Goal: Information Seeking & Learning: Find contact information

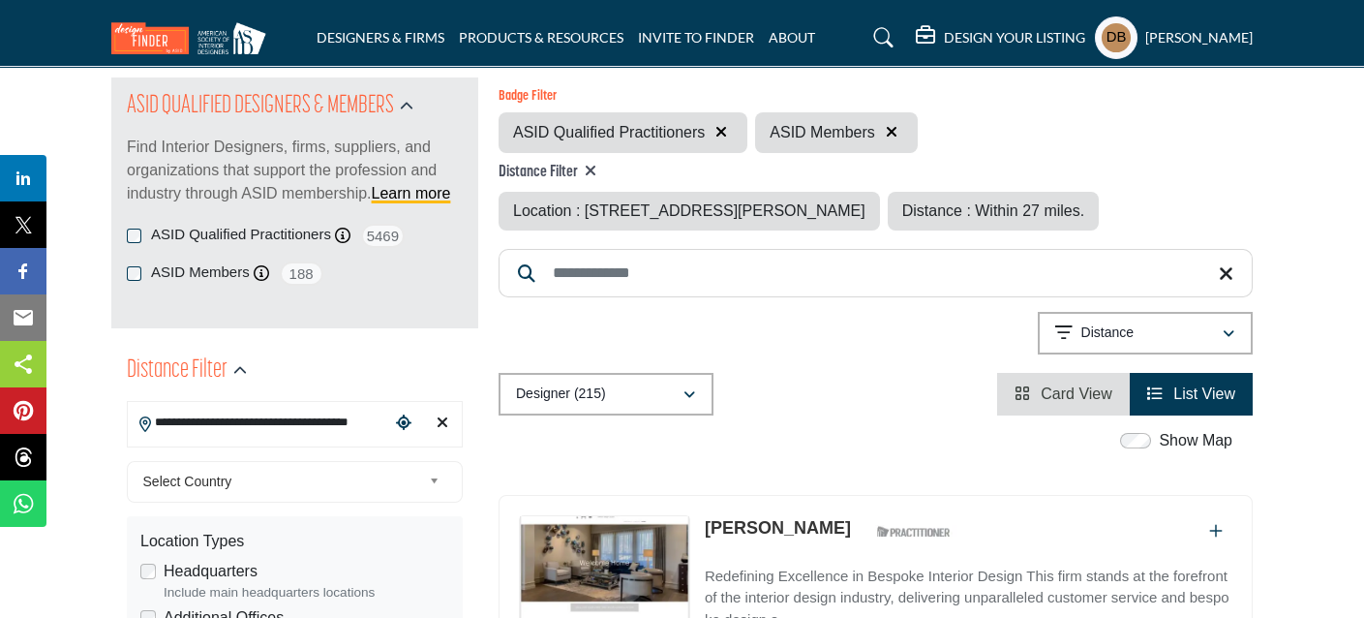
scroll to position [387, 0]
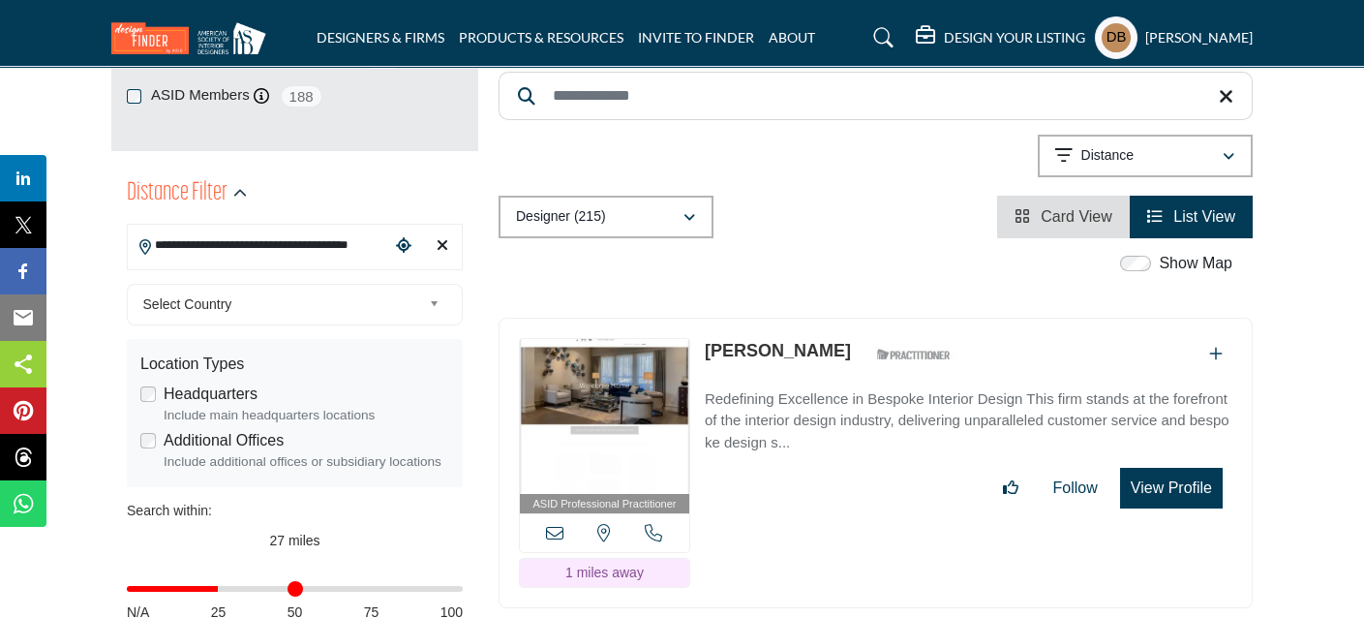
click at [442, 243] on icon "Clear search location" at bounding box center [443, 244] width 12 height 15
click at [441, 242] on icon "Clear search location" at bounding box center [443, 244] width 12 height 15
type input "***"
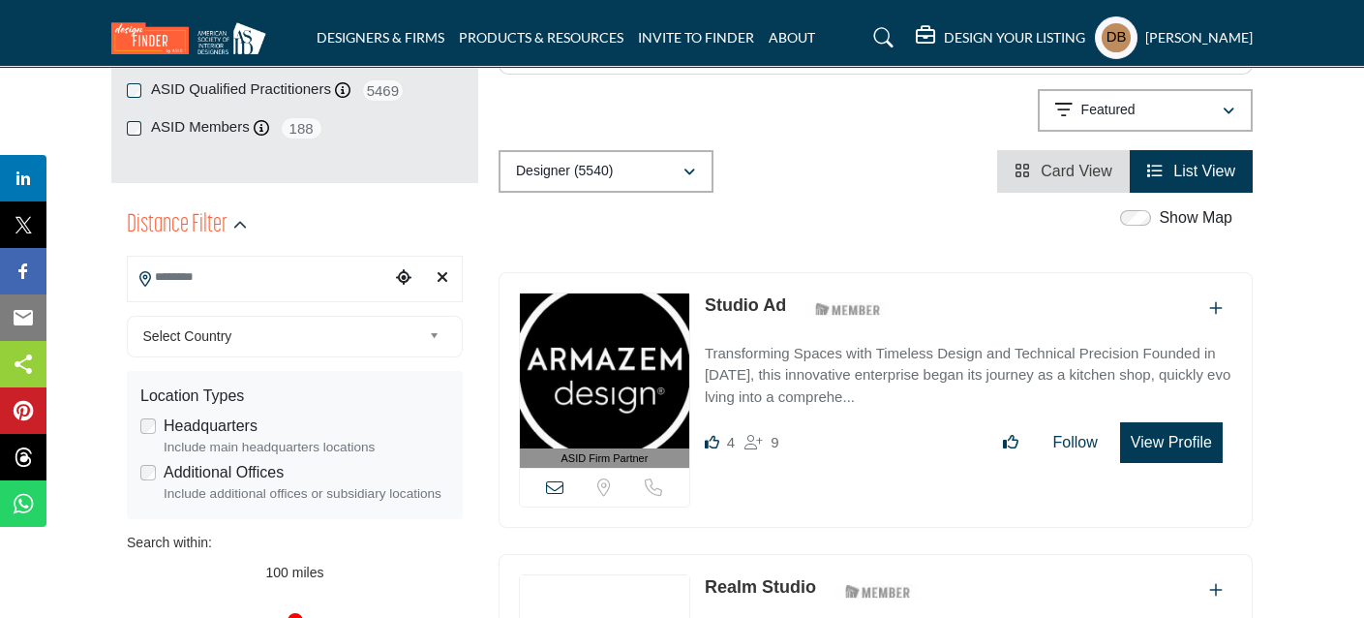
scroll to position [387, 0]
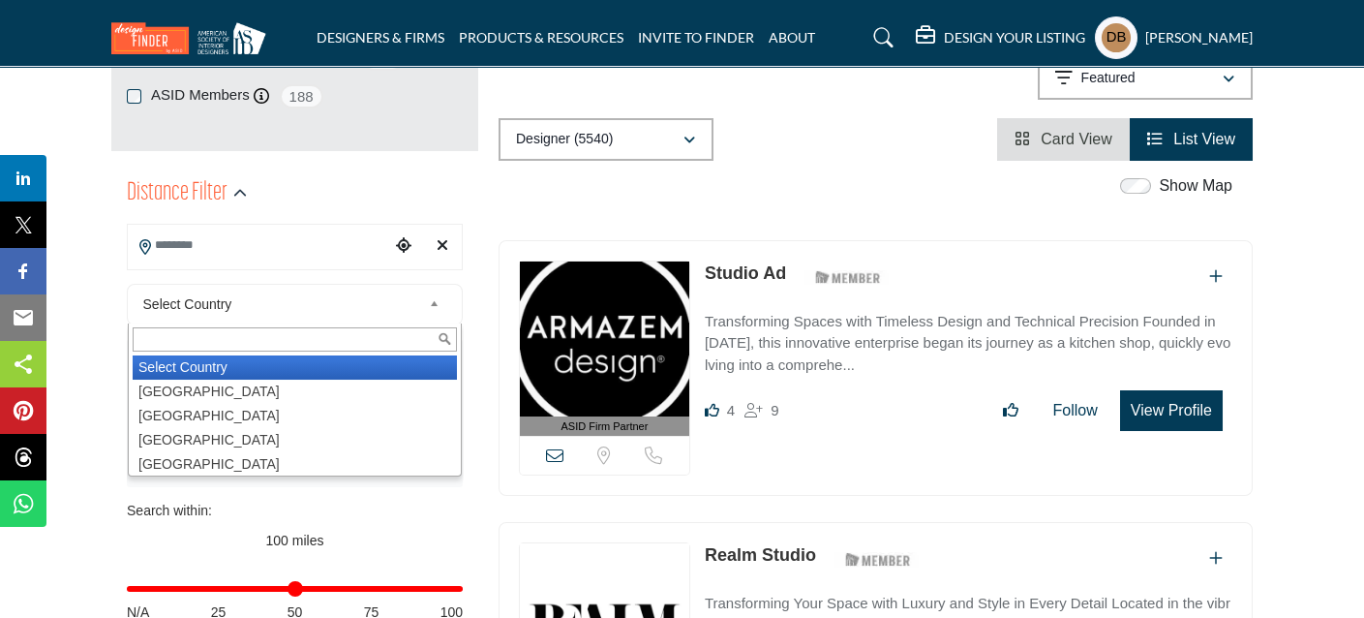
click at [246, 310] on span "Select Country" at bounding box center [282, 303] width 279 height 23
click at [224, 249] on input "Search Location" at bounding box center [258, 245] width 261 height 38
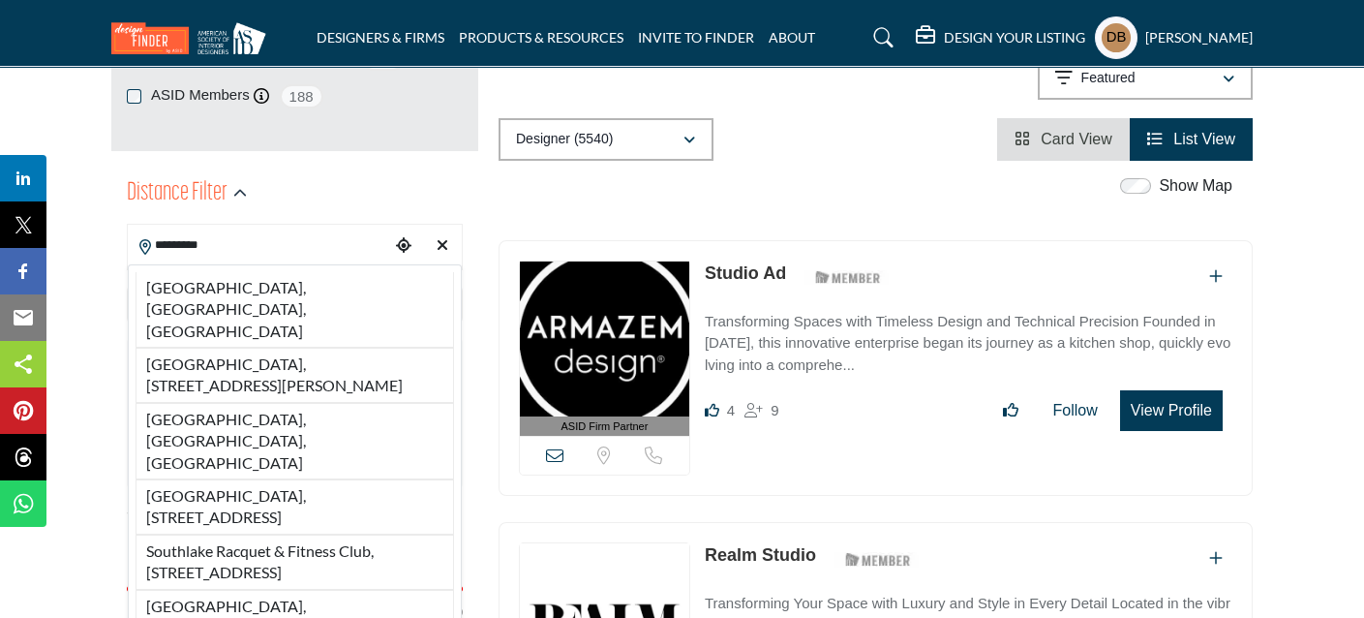
click at [226, 288] on li "[GEOGRAPHIC_DATA], [GEOGRAPHIC_DATA], [GEOGRAPHIC_DATA]" at bounding box center [295, 309] width 318 height 75
type input "**********"
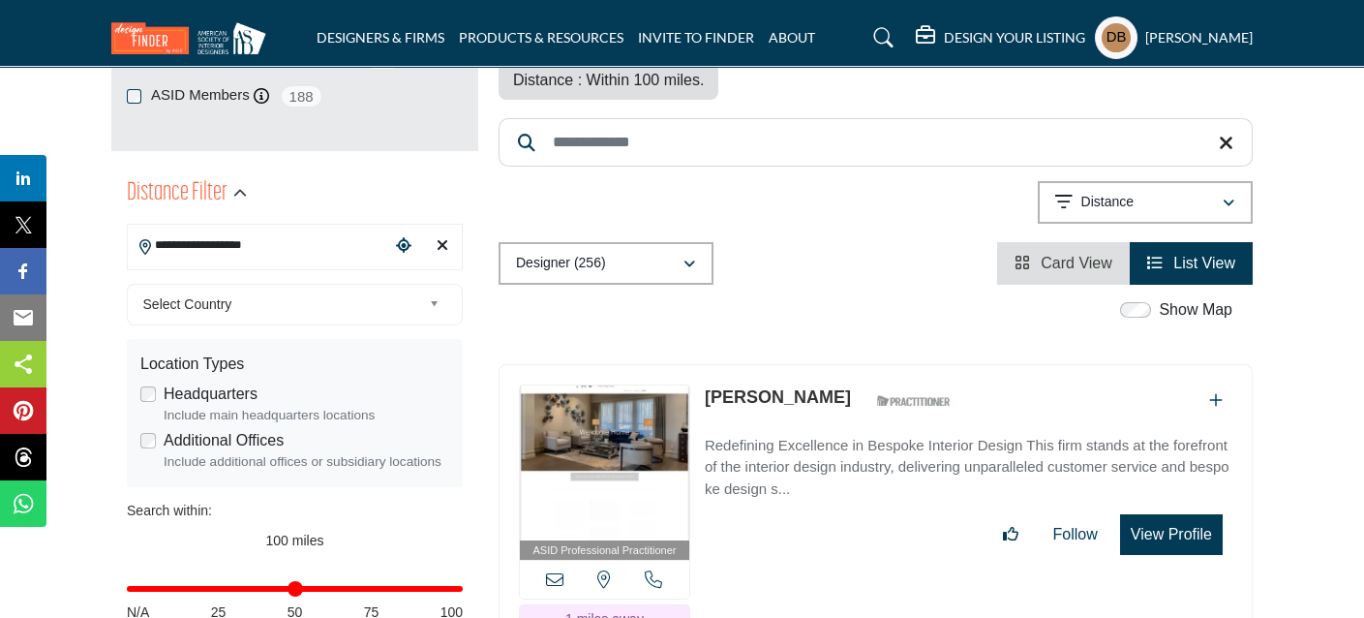
scroll to position [580, 0]
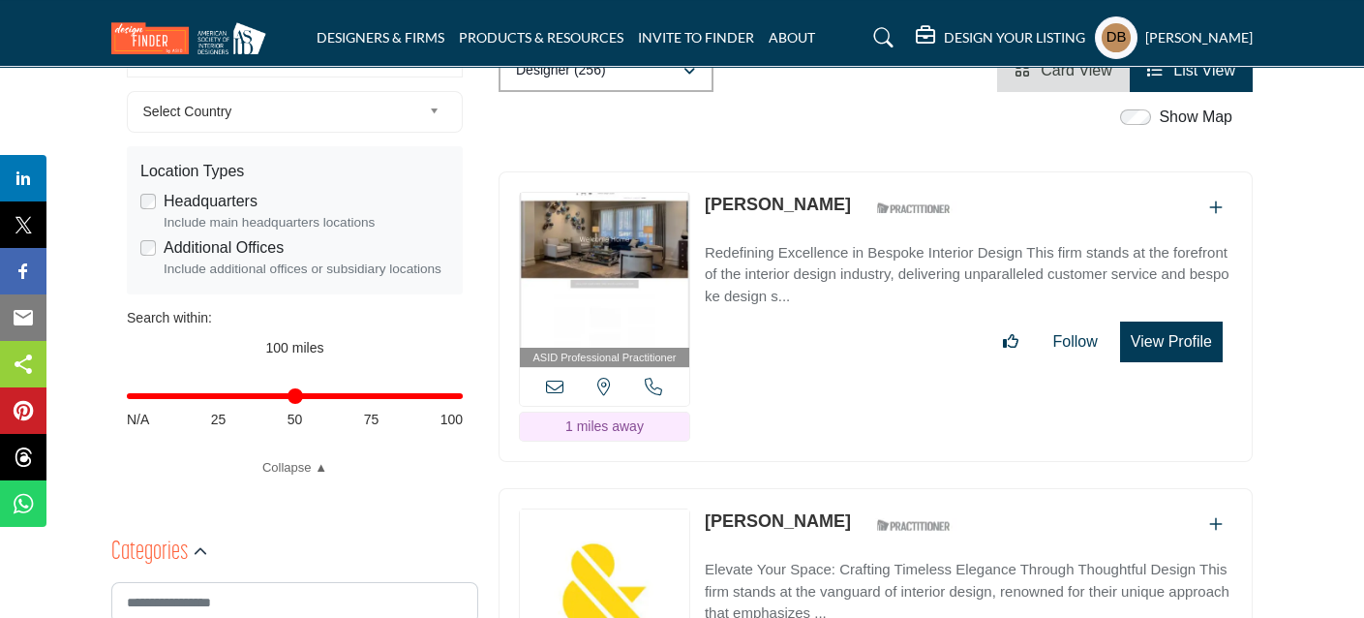
click at [231, 396] on input "Distance in miles" at bounding box center [295, 396] width 336 height 4
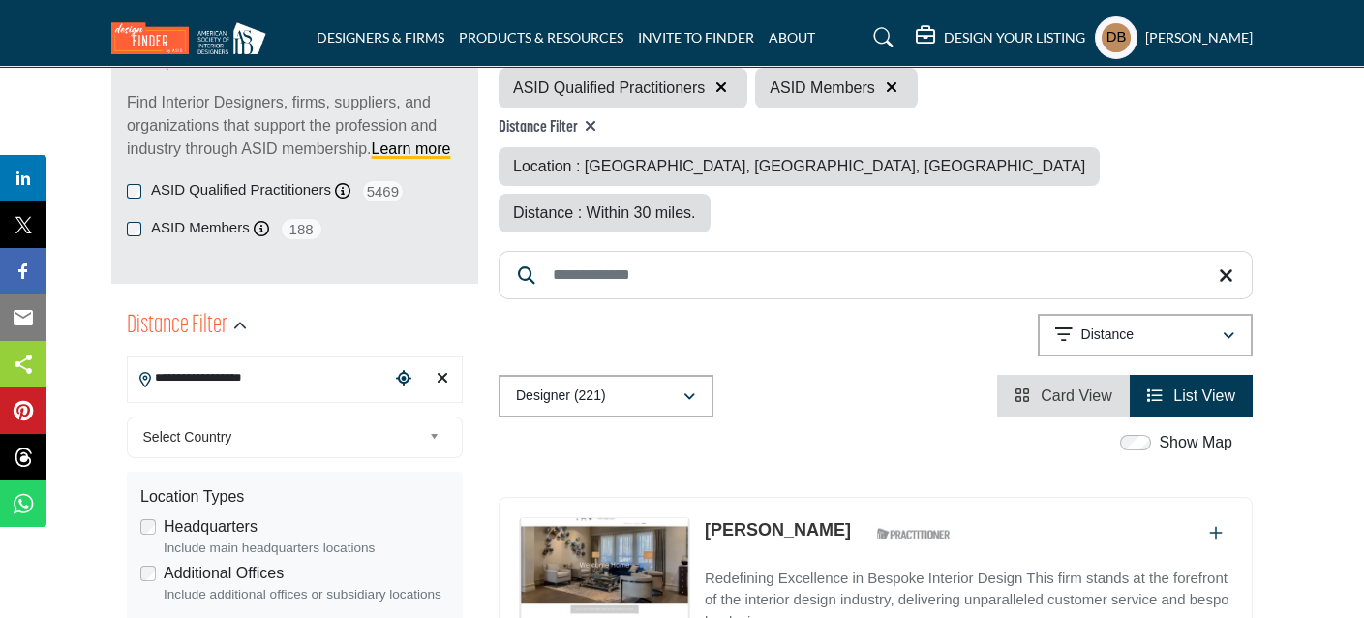
scroll to position [483, 0]
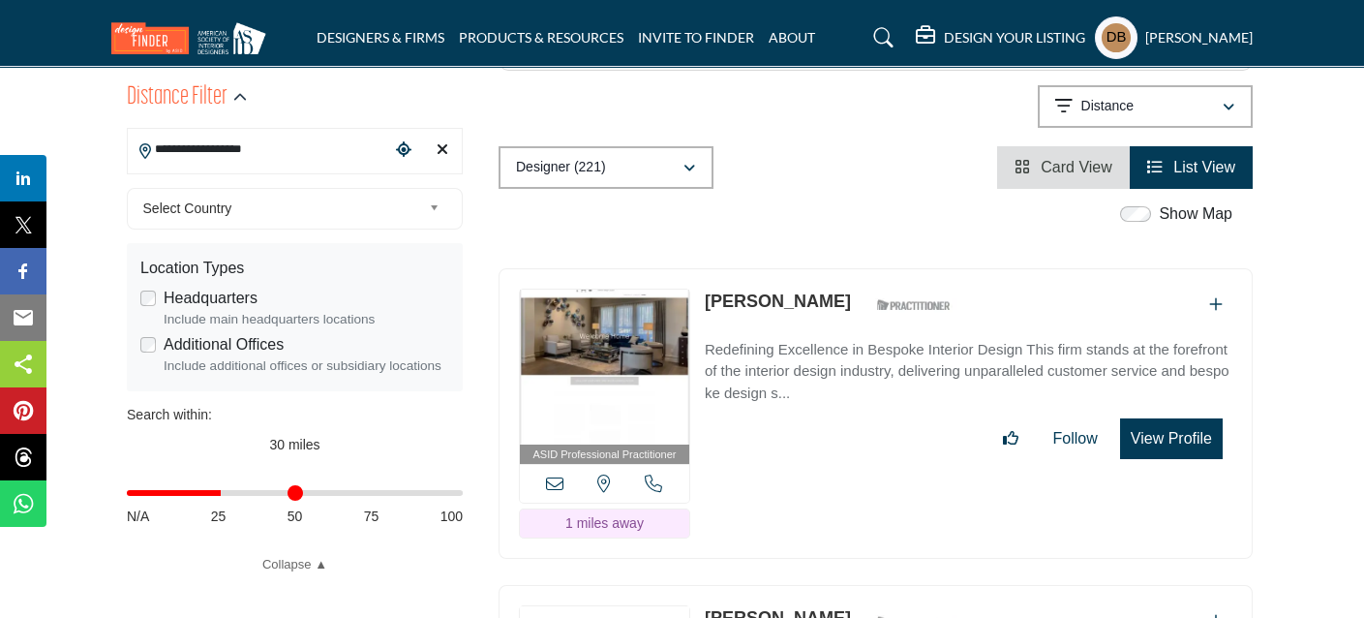
type input "**"
click at [225, 491] on input "Distance in miles" at bounding box center [295, 493] width 336 height 4
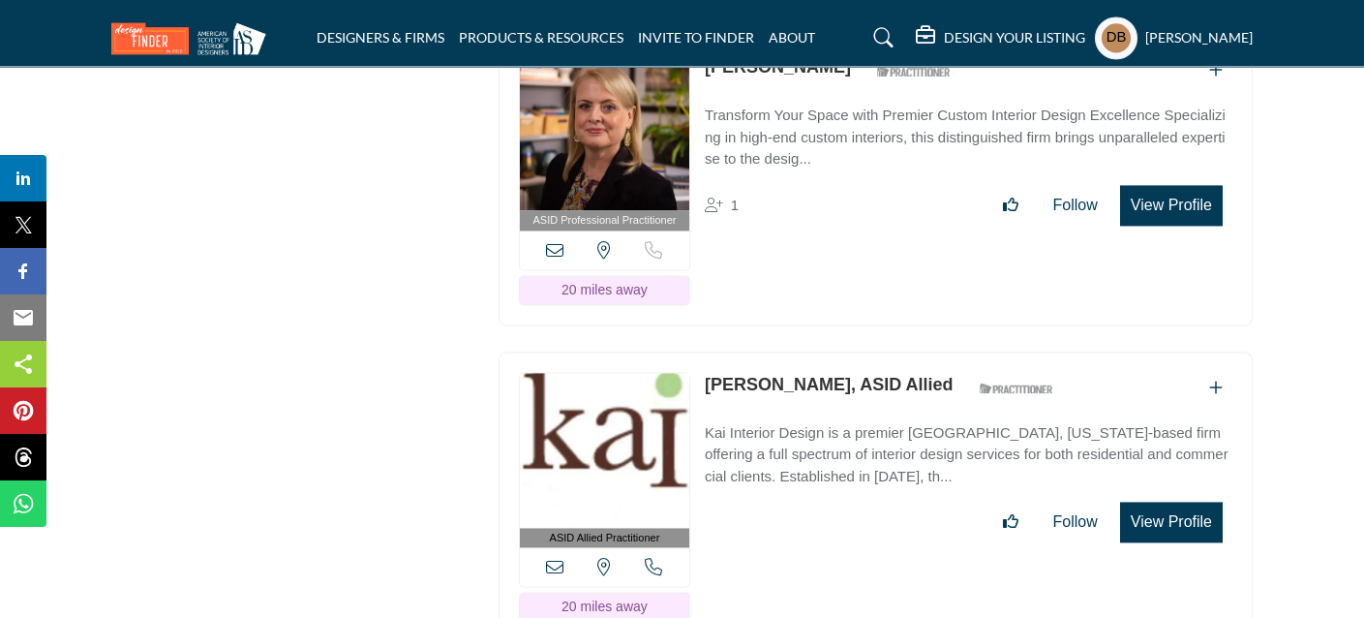
scroll to position [37974, 0]
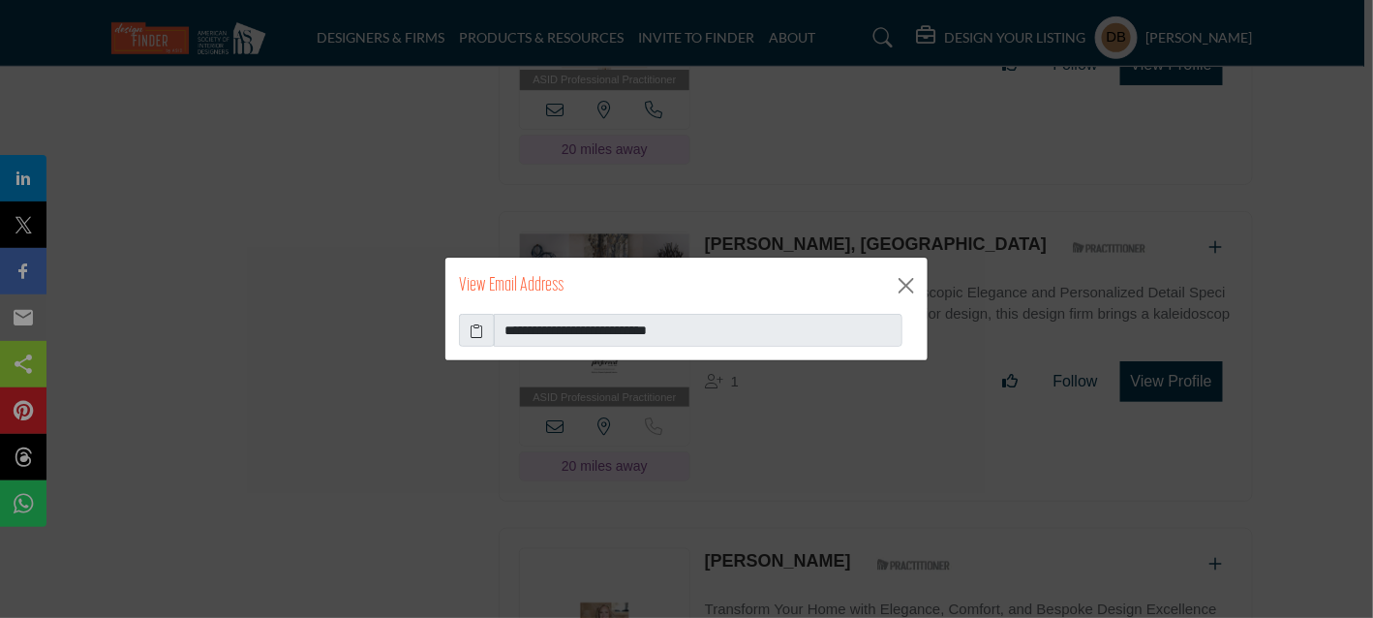
click at [472, 329] on icon at bounding box center [477, 330] width 14 height 20
click at [913, 285] on button "Close" at bounding box center [905, 285] width 29 height 29
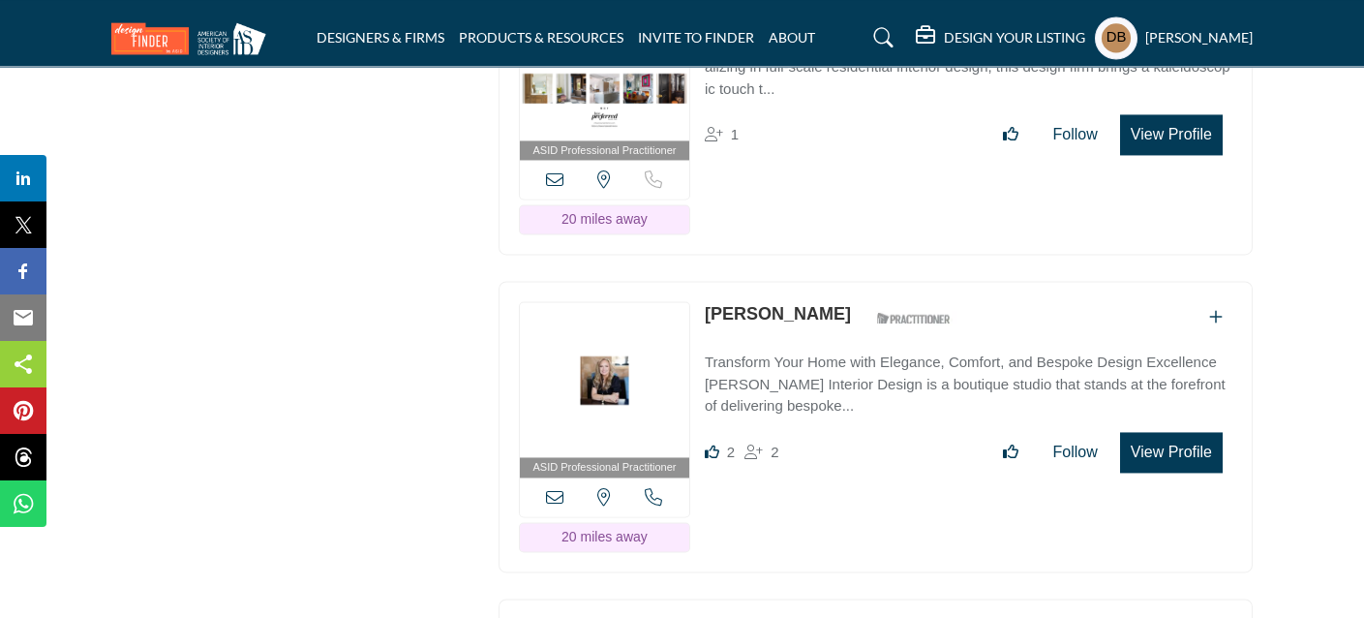
scroll to position [38265, 0]
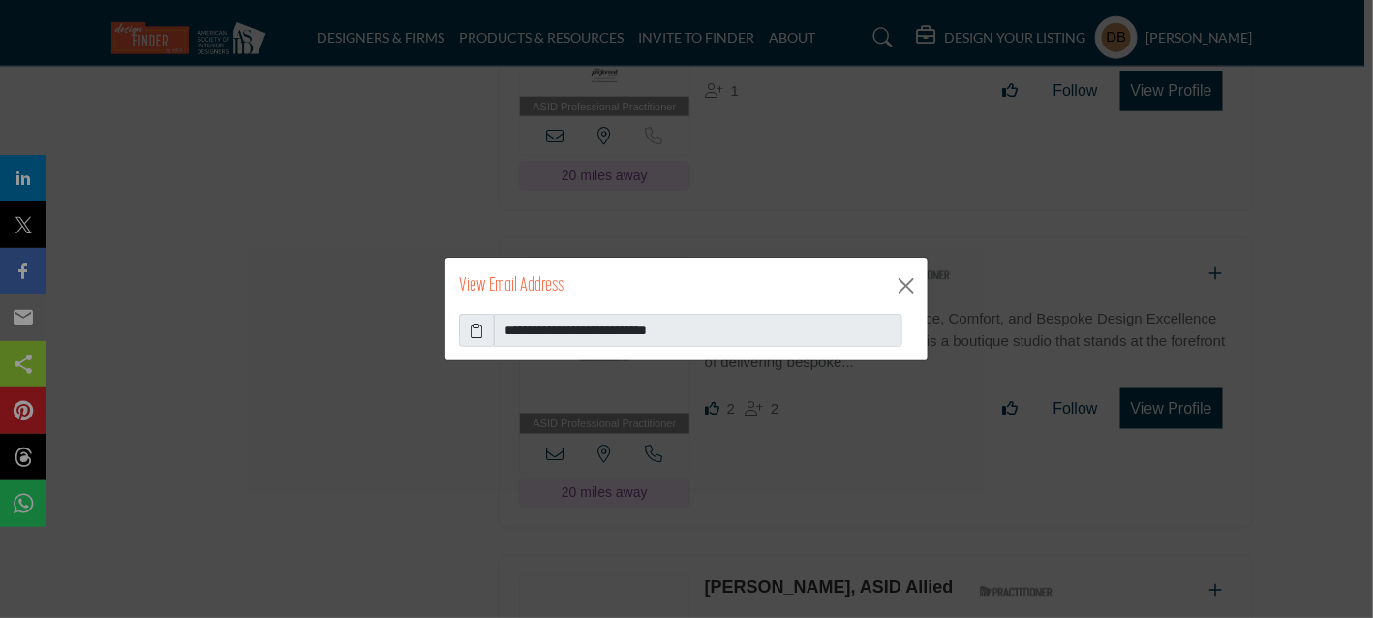
click at [480, 329] on icon at bounding box center [477, 330] width 14 height 20
click at [907, 289] on button "Close" at bounding box center [905, 285] width 29 height 29
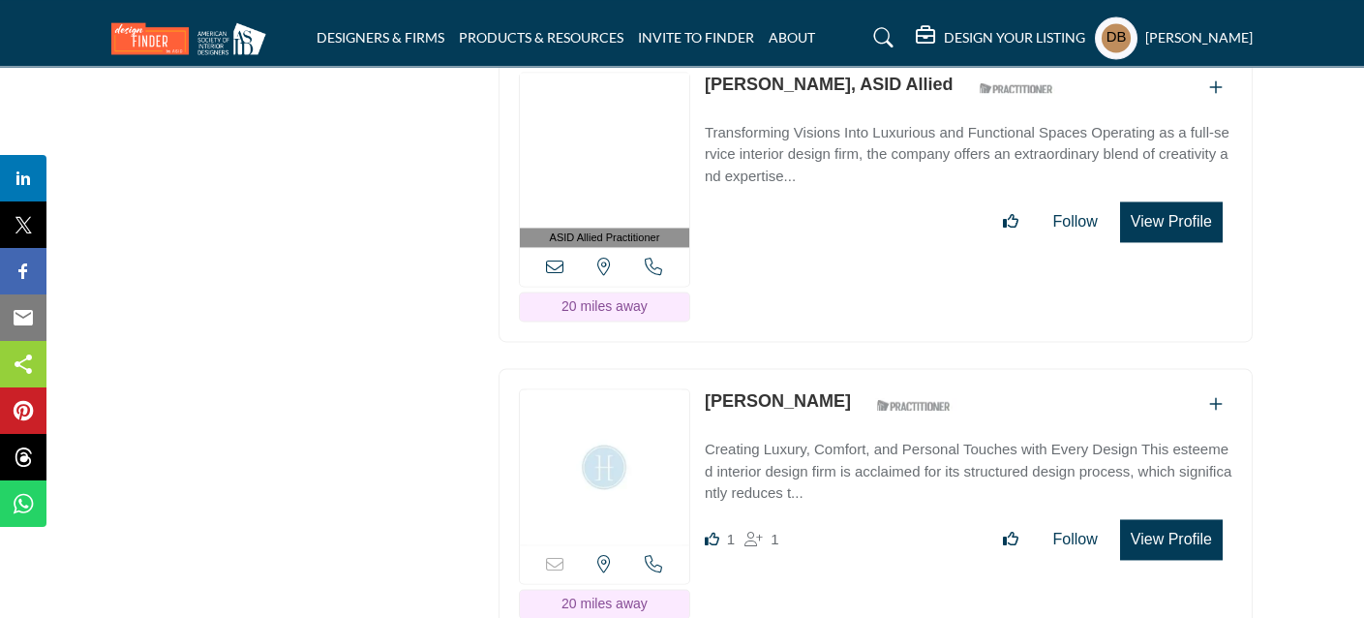
scroll to position [38942, 0]
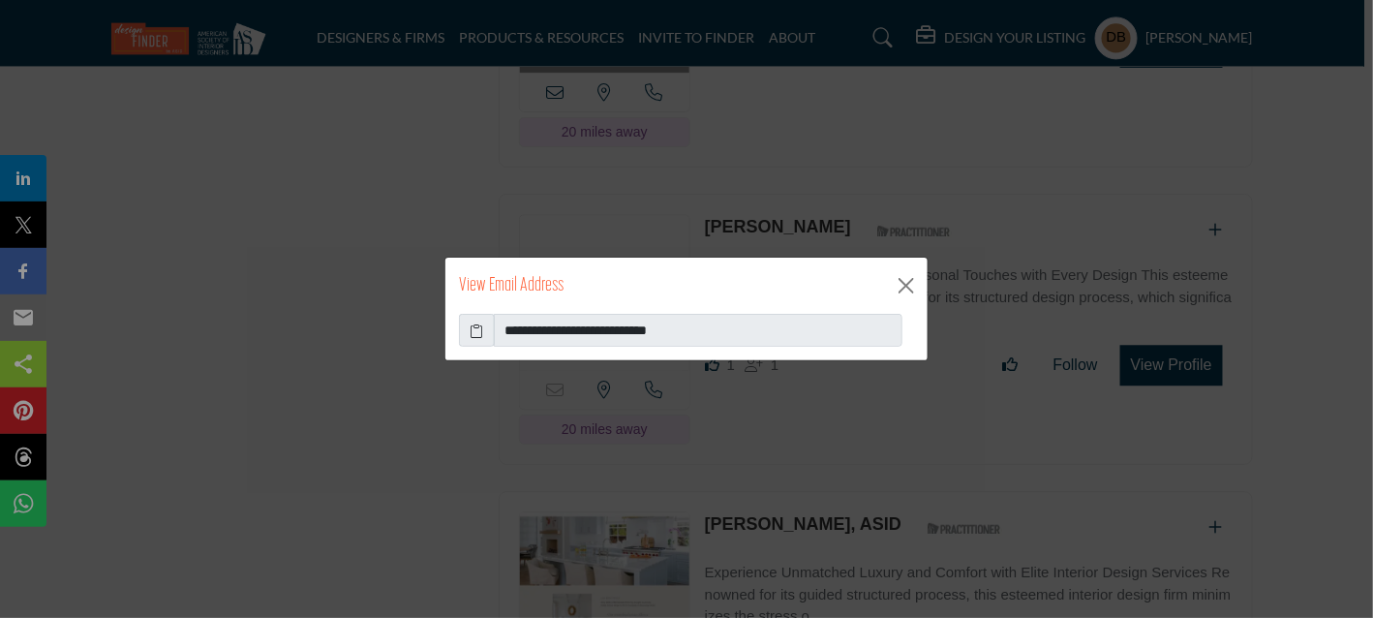
click at [475, 330] on icon at bounding box center [477, 330] width 14 height 20
click at [900, 288] on button "Close" at bounding box center [905, 285] width 29 height 29
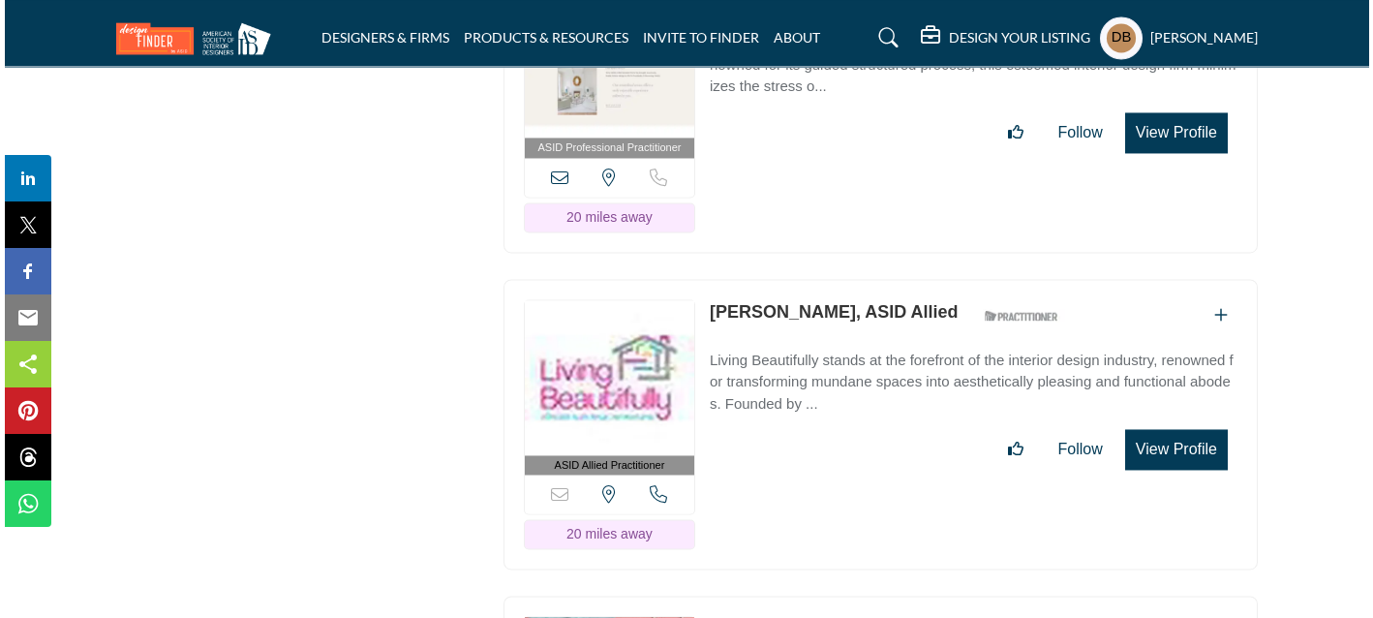
scroll to position [39620, 0]
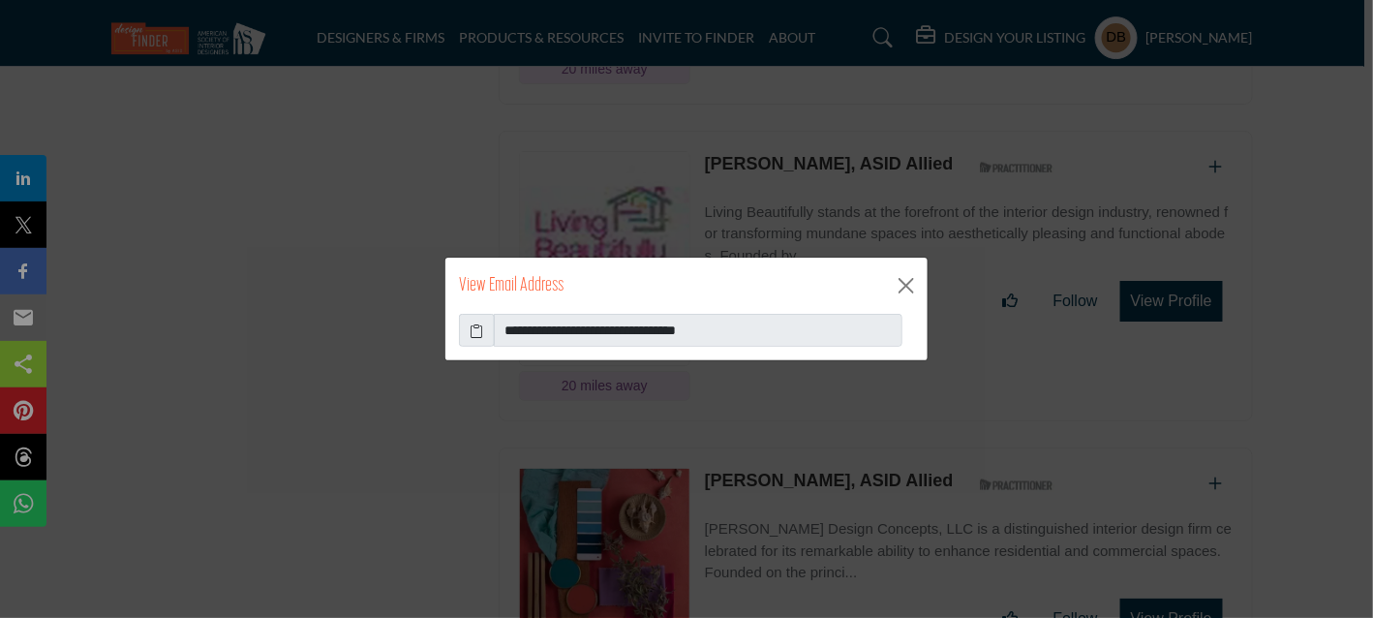
click at [473, 331] on icon at bounding box center [477, 330] width 14 height 20
click at [900, 286] on button "Close" at bounding box center [905, 285] width 29 height 29
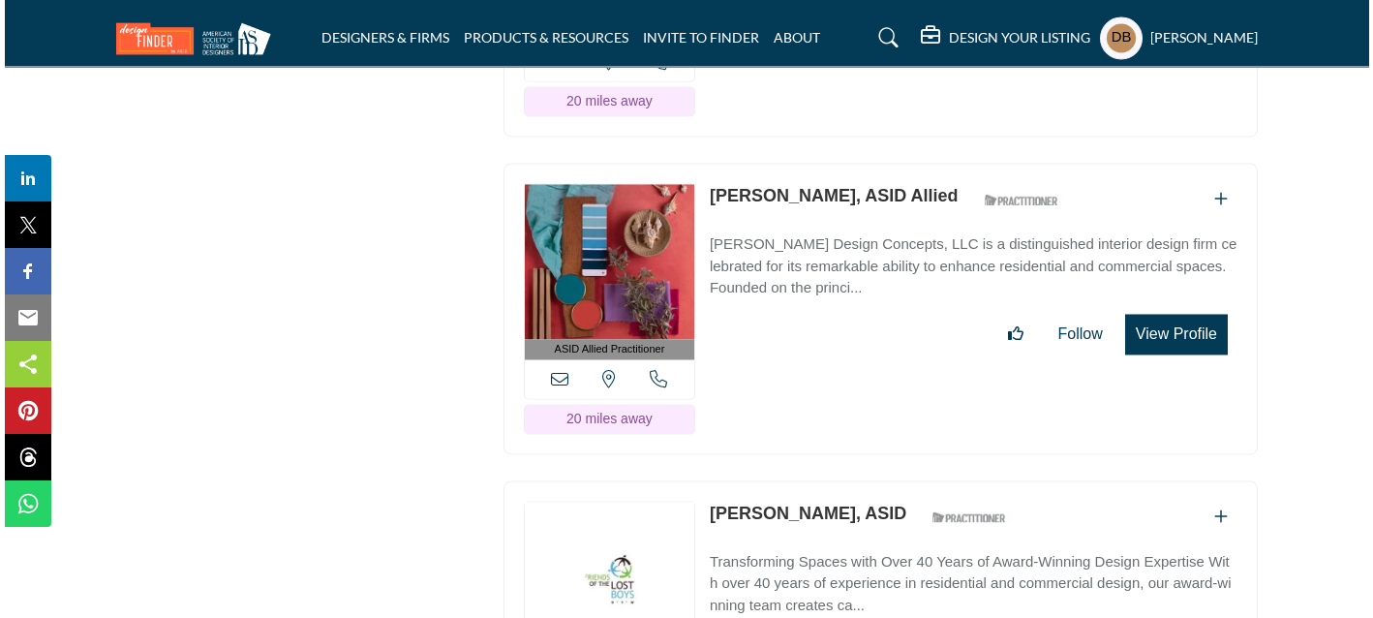
scroll to position [39910, 0]
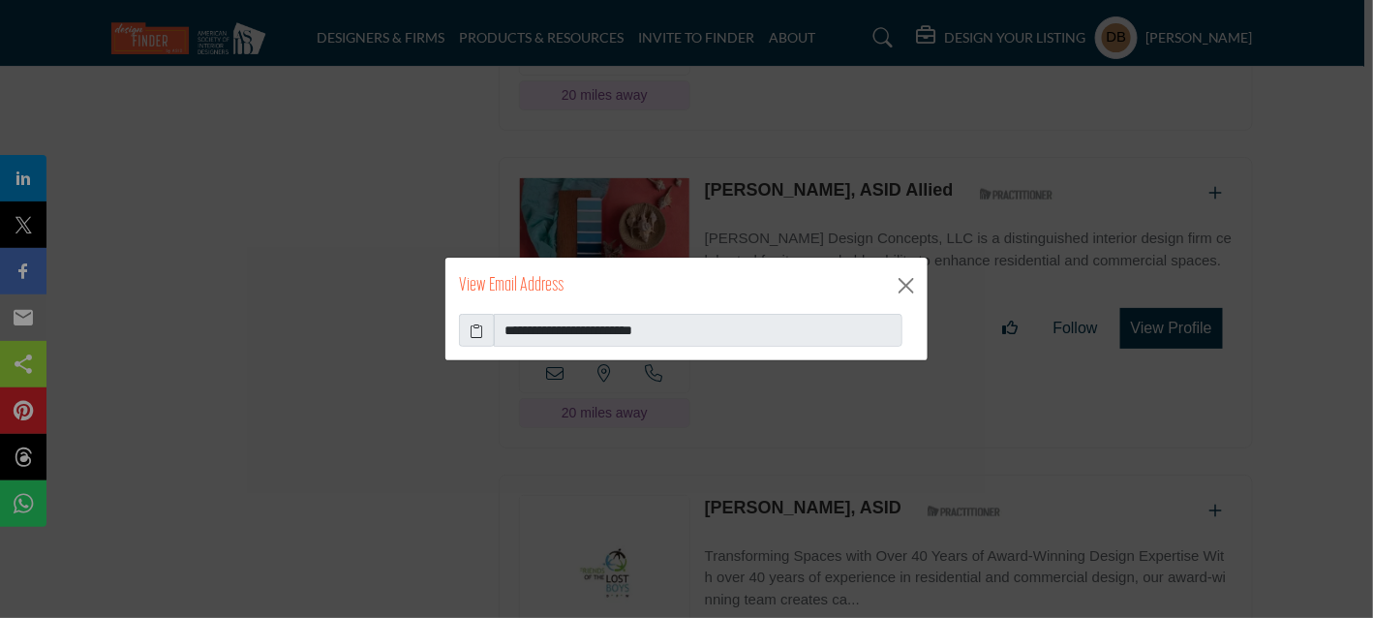
click at [480, 330] on icon at bounding box center [477, 330] width 14 height 20
click at [907, 282] on button "Close" at bounding box center [905, 285] width 29 height 29
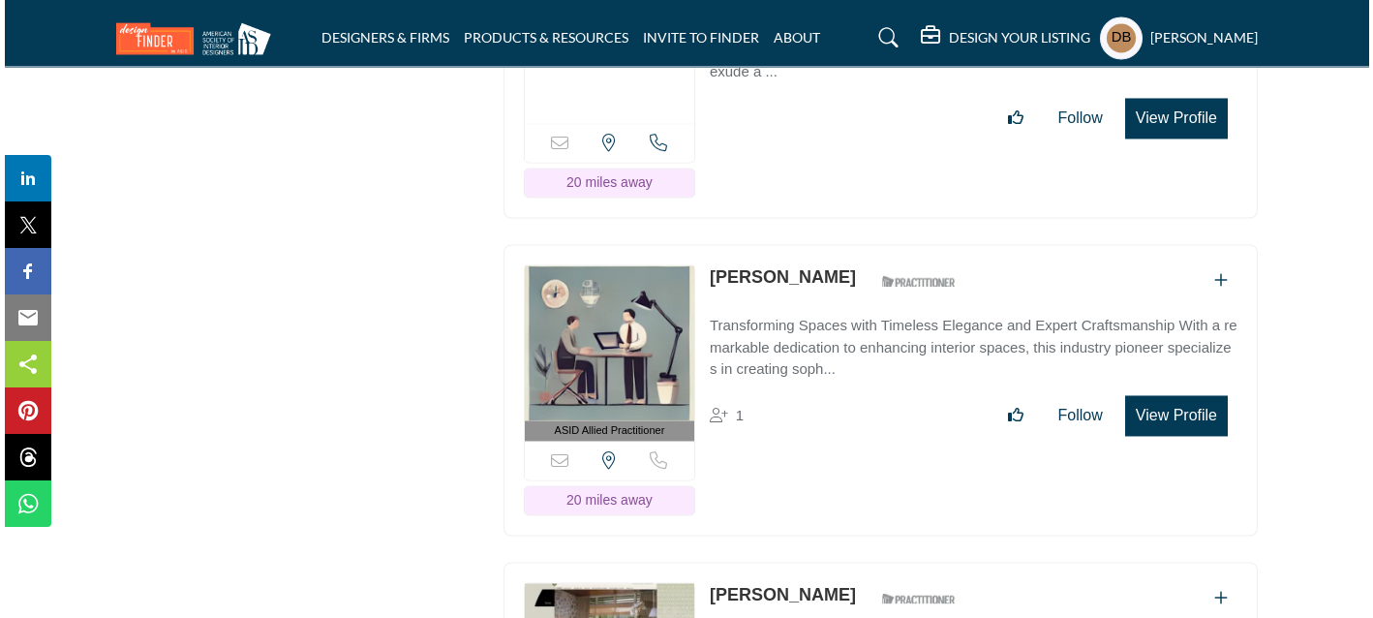
scroll to position [40878, 0]
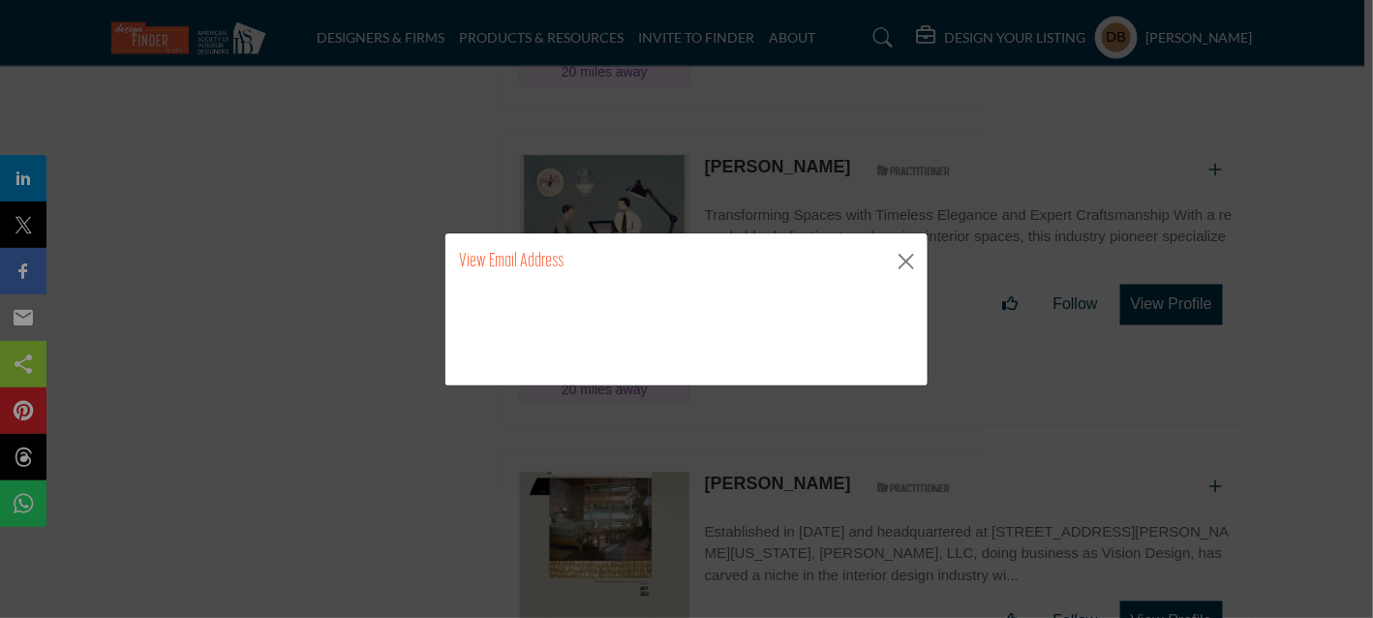
scroll to position [40878, 0]
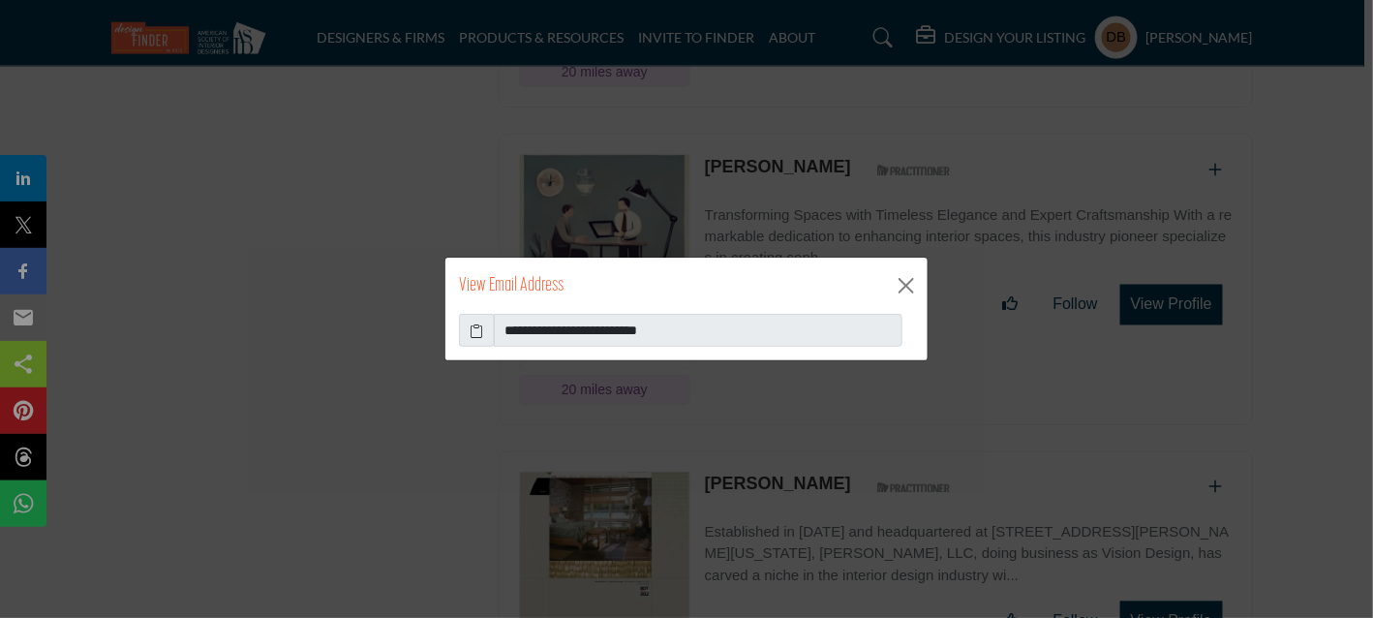
click at [475, 330] on icon at bounding box center [477, 330] width 14 height 20
click at [905, 284] on button "Close" at bounding box center [905, 285] width 29 height 29
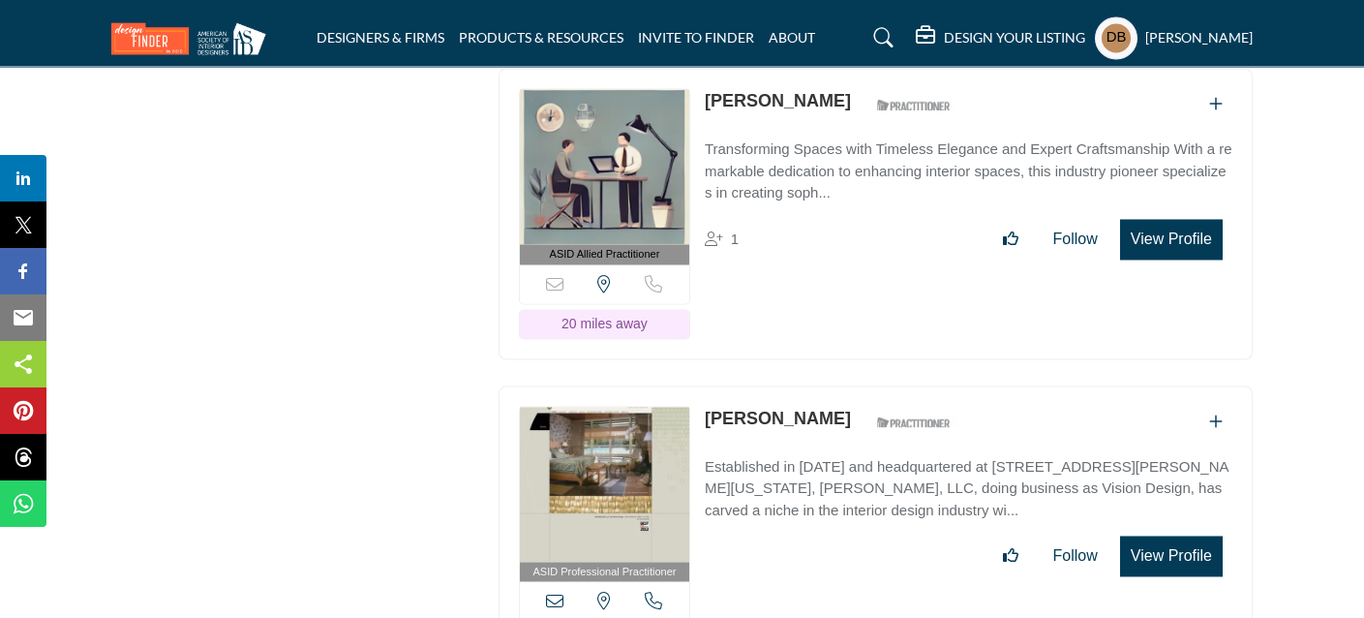
scroll to position [41072, 0]
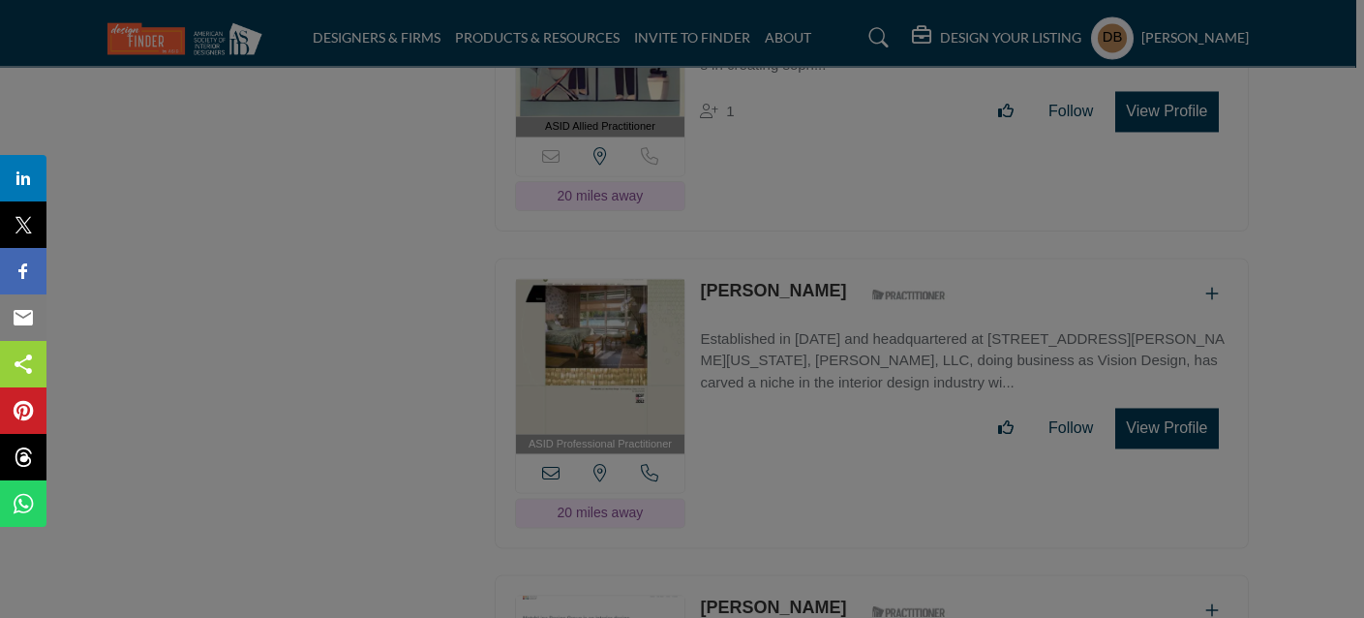
scroll to position [41169, 0]
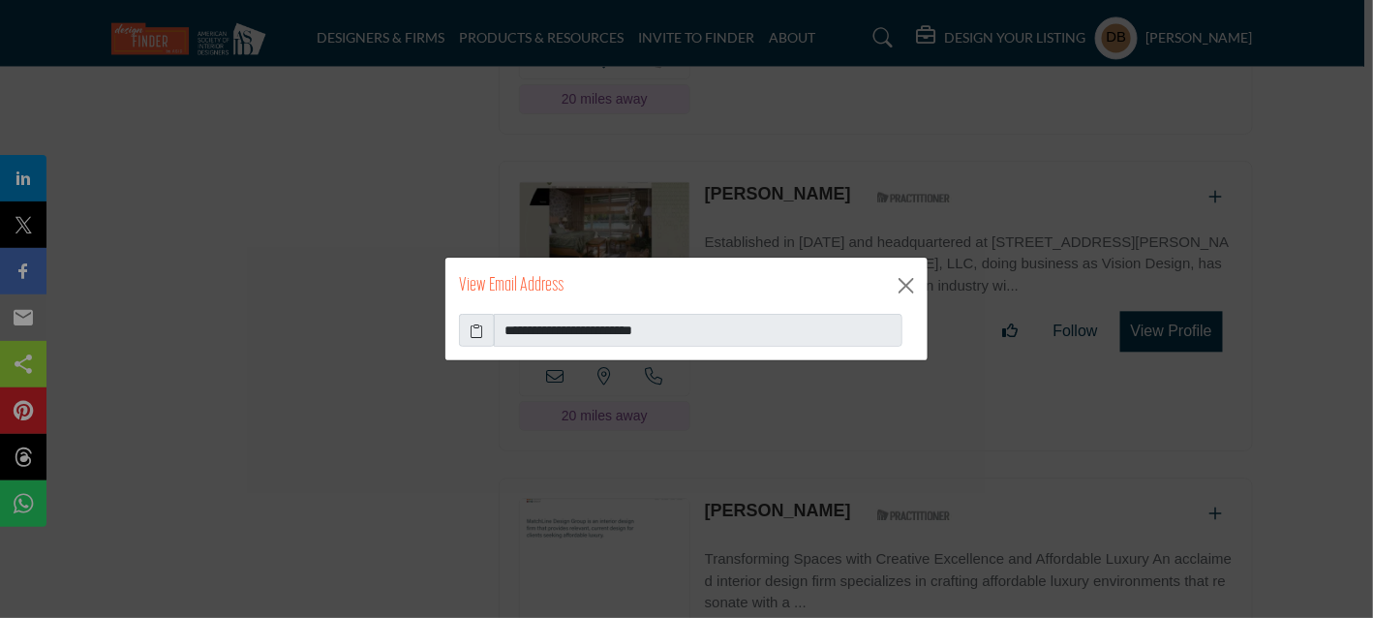
click at [470, 326] on icon at bounding box center [477, 330] width 14 height 20
click at [905, 287] on button "Close" at bounding box center [905, 285] width 29 height 29
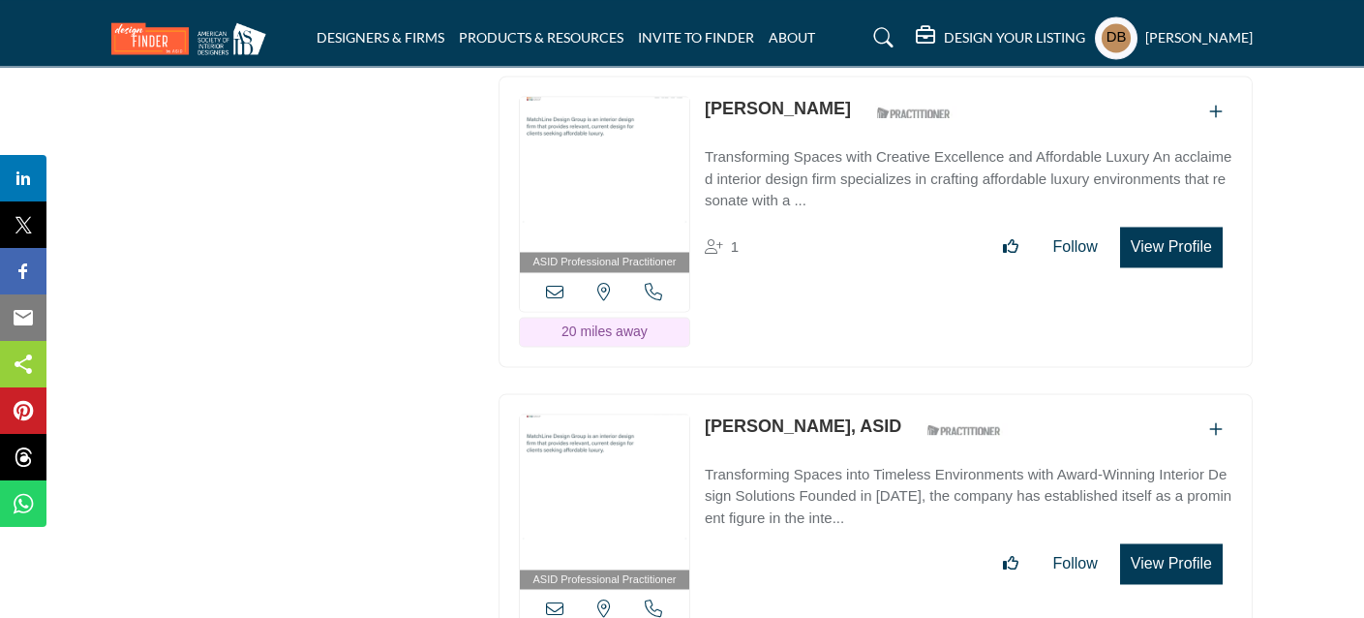
scroll to position [41653, 0]
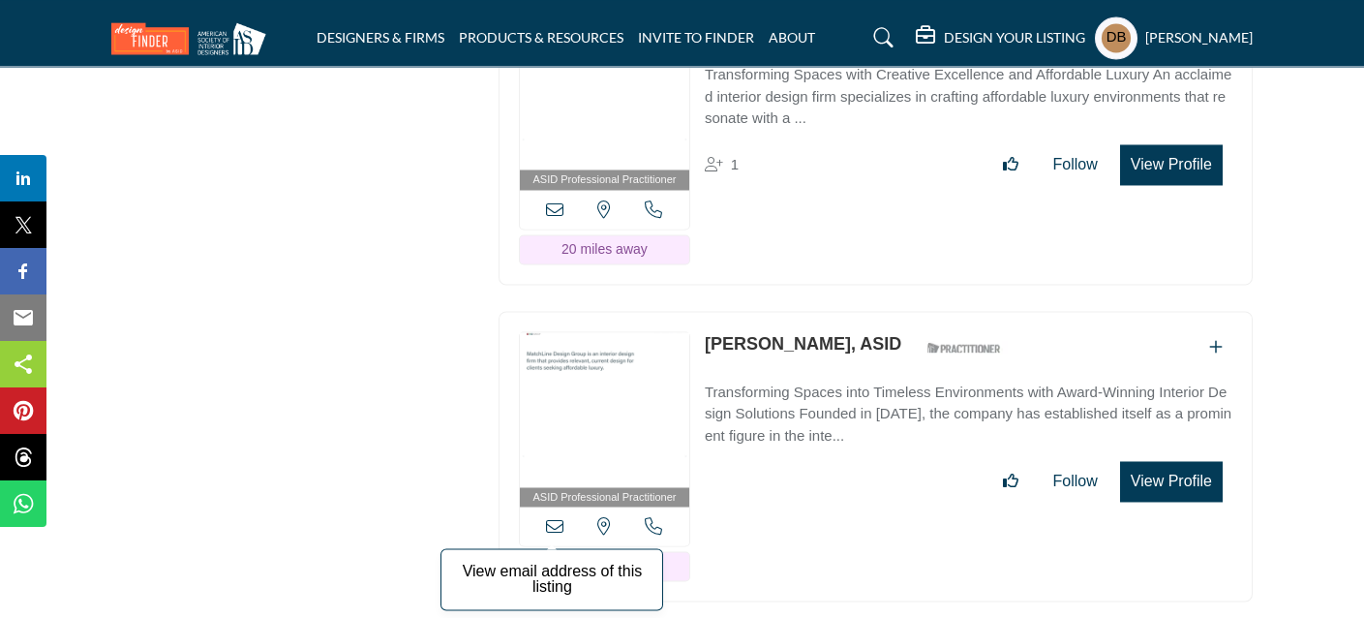
click at [552, 517] on icon at bounding box center [554, 525] width 17 height 17
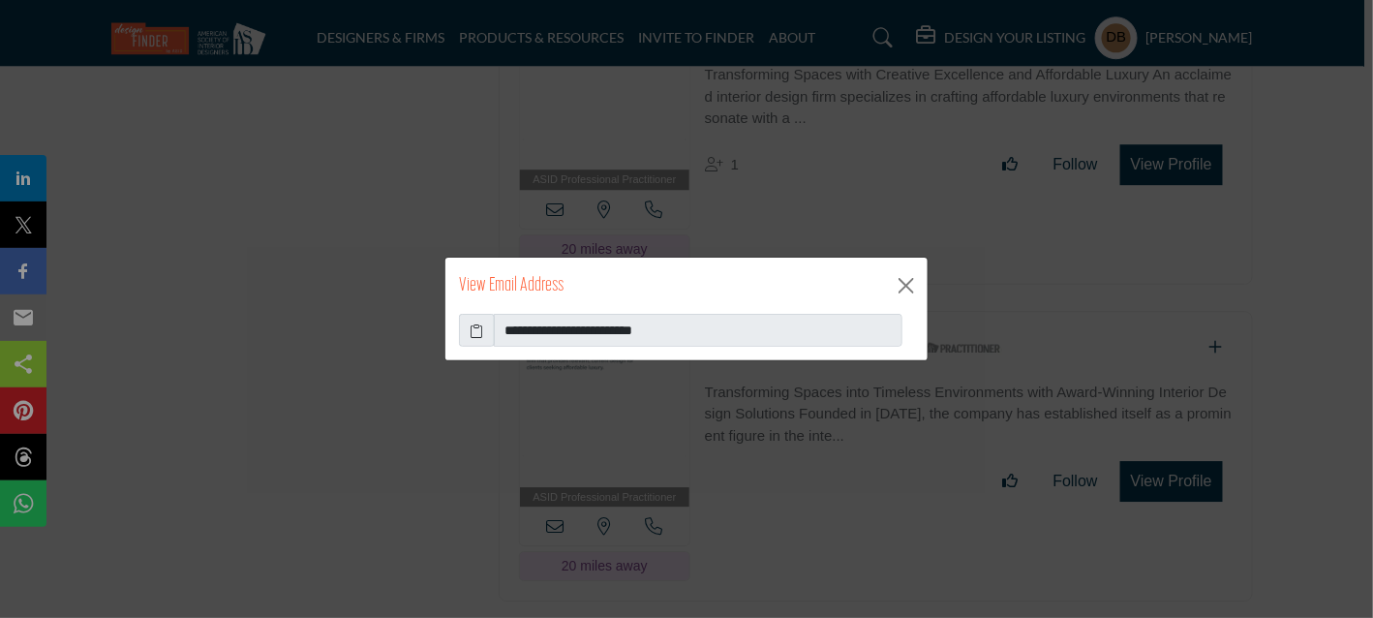
click at [476, 329] on icon at bounding box center [477, 330] width 14 height 20
click at [909, 284] on button "Close" at bounding box center [905, 285] width 29 height 29
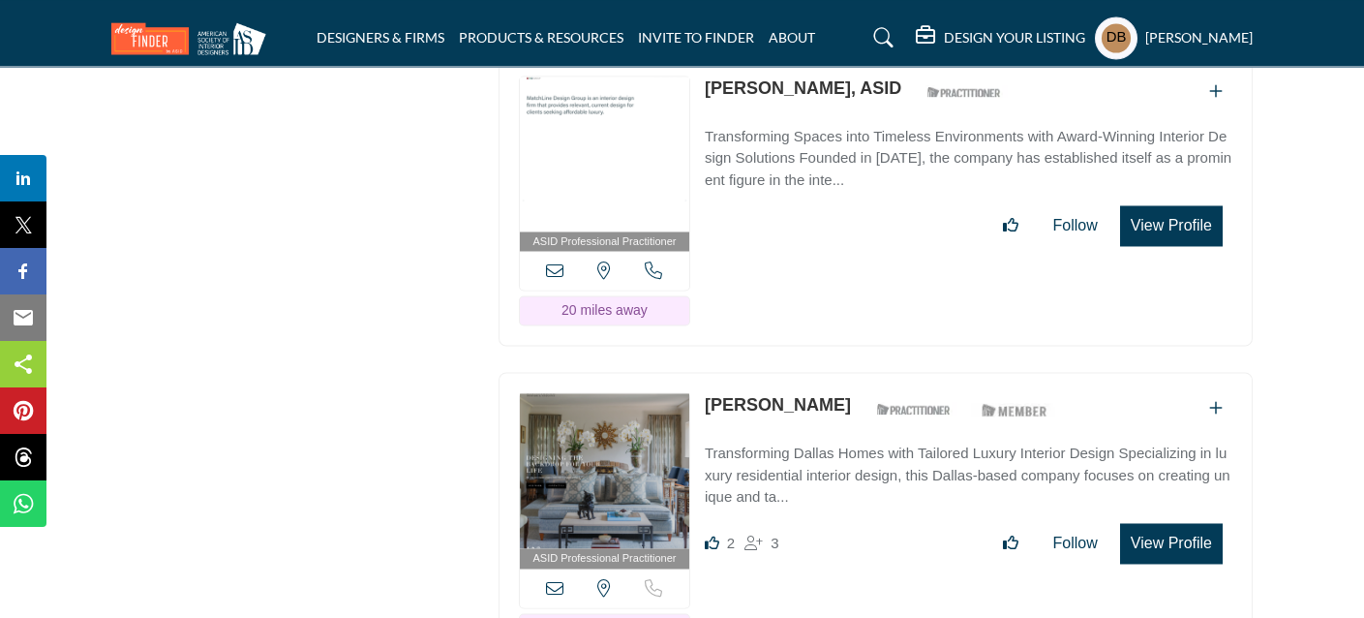
scroll to position [41943, 0]
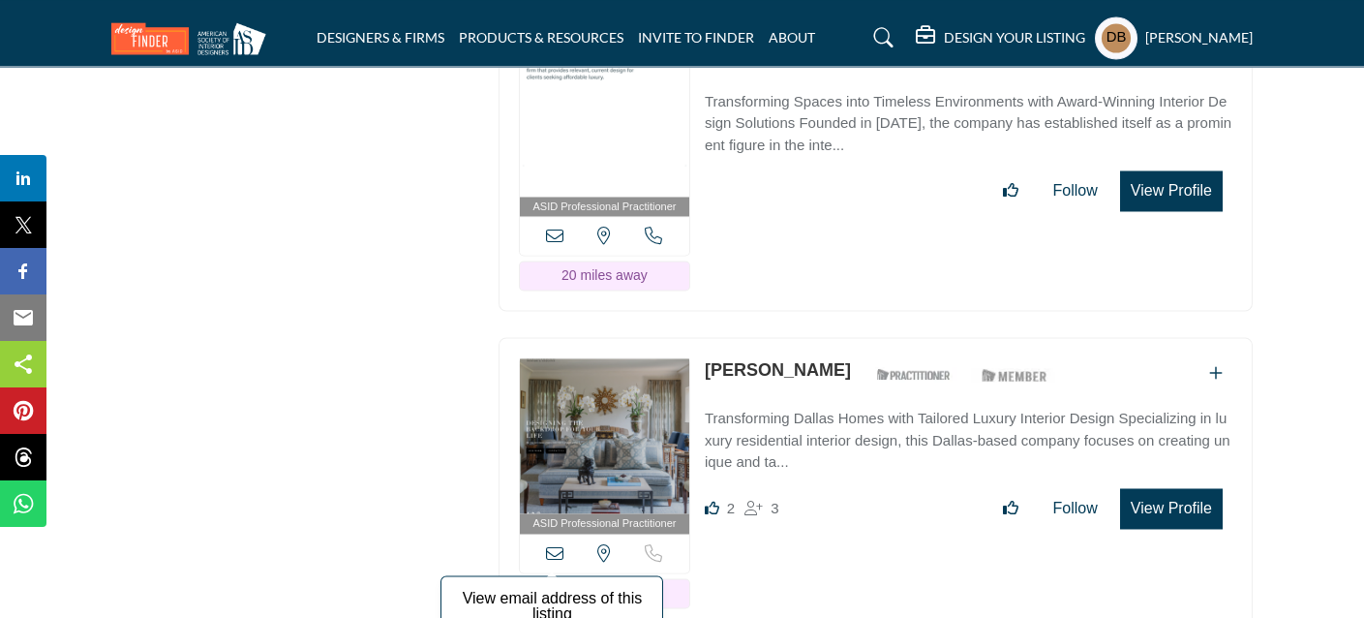
click at [557, 544] on icon at bounding box center [554, 552] width 17 height 17
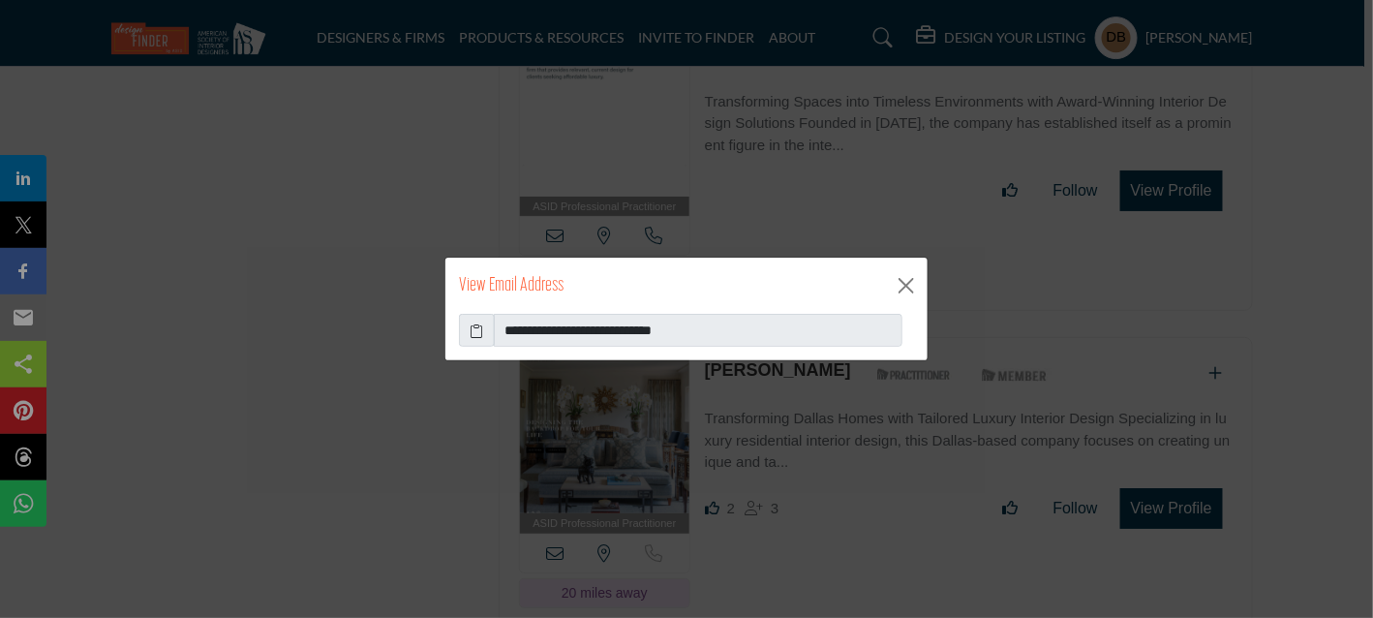
click at [474, 327] on icon at bounding box center [477, 330] width 14 height 20
click at [907, 287] on button "Close" at bounding box center [905, 285] width 29 height 29
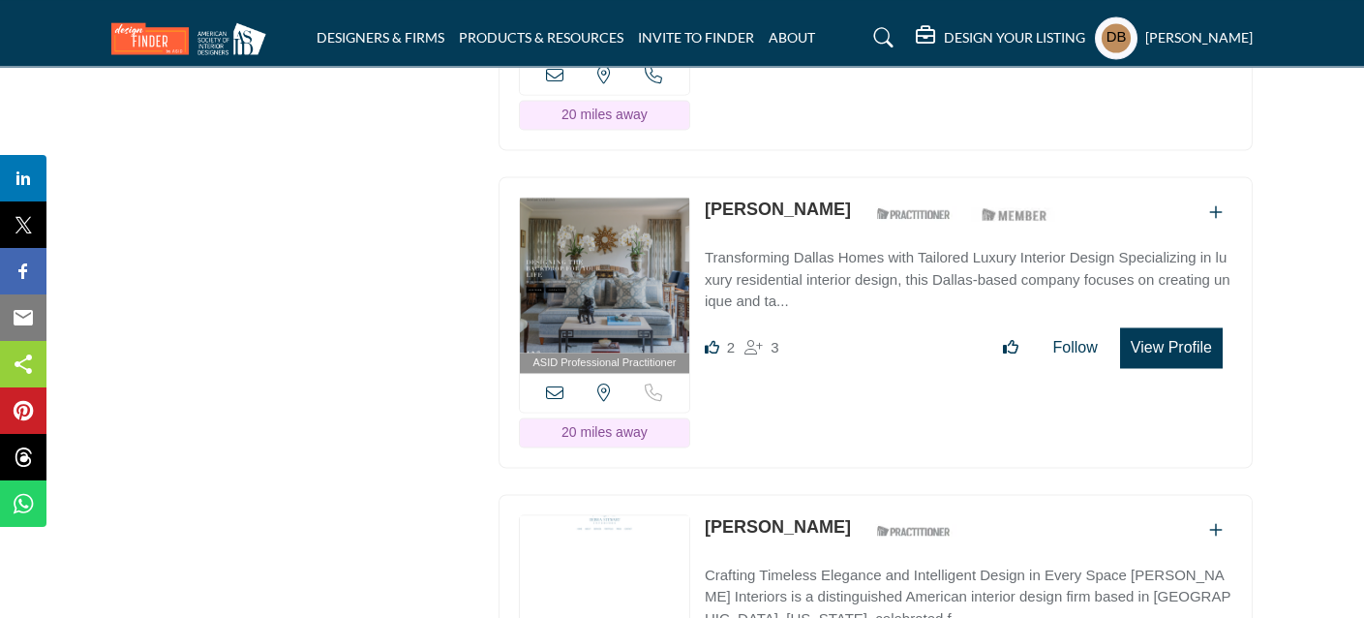
scroll to position [42137, 0]
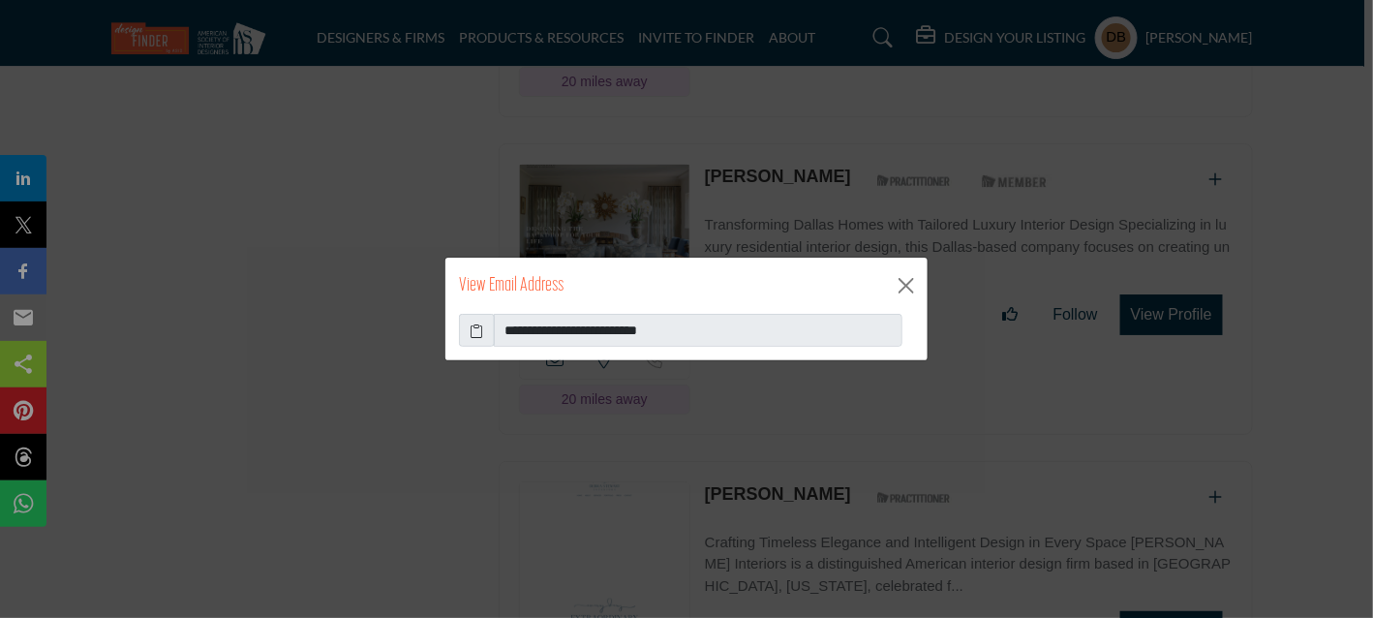
click at [477, 324] on icon at bounding box center [477, 330] width 14 height 20
click at [910, 287] on button "Close" at bounding box center [905, 285] width 29 height 29
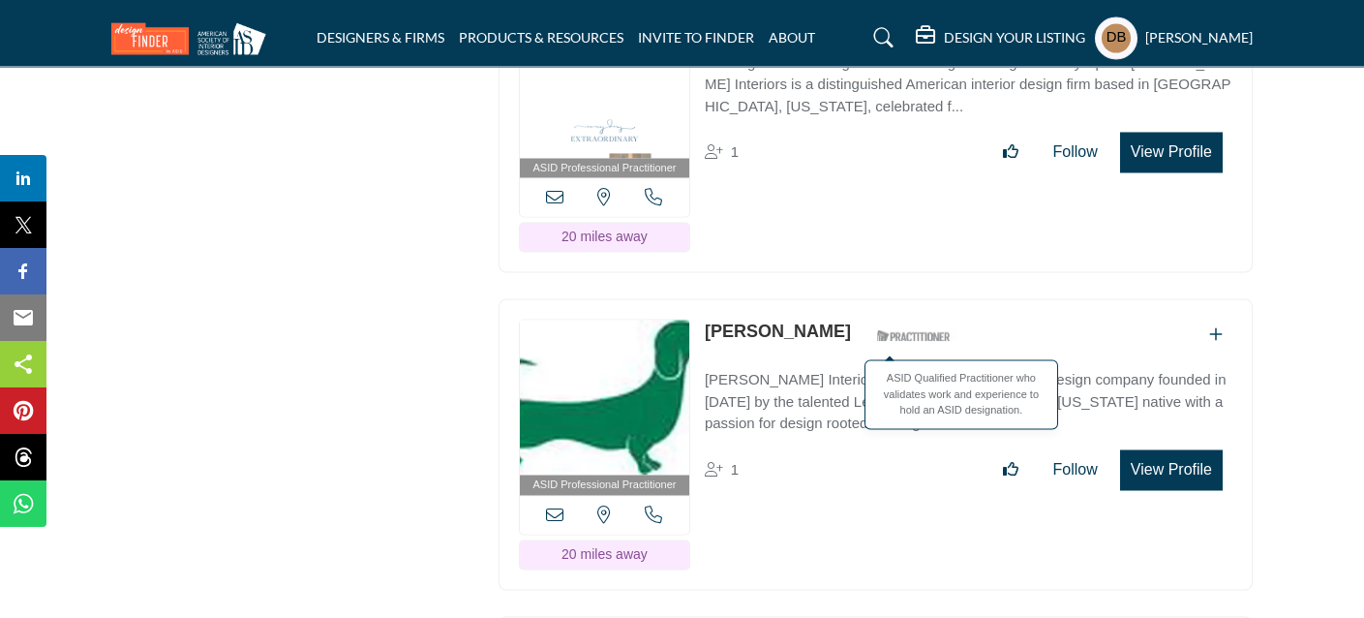
scroll to position [42621, 0]
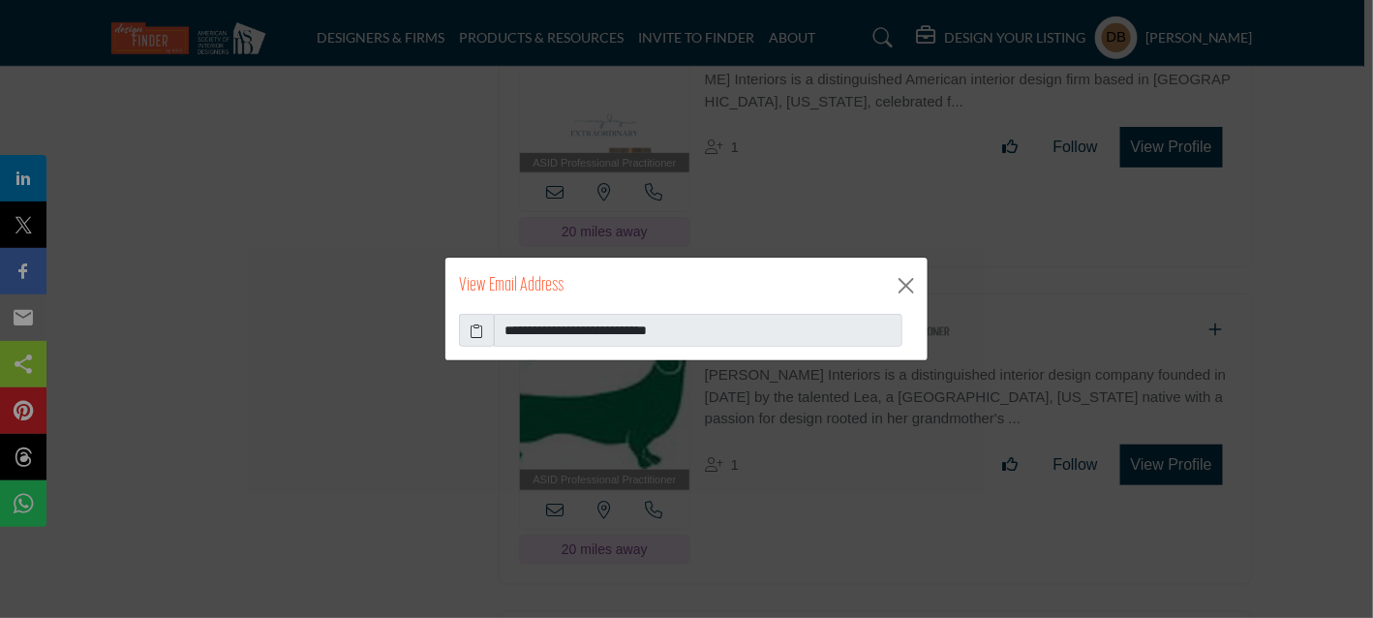
click at [472, 330] on icon at bounding box center [477, 330] width 14 height 20
click at [904, 283] on button "Close" at bounding box center [905, 285] width 29 height 29
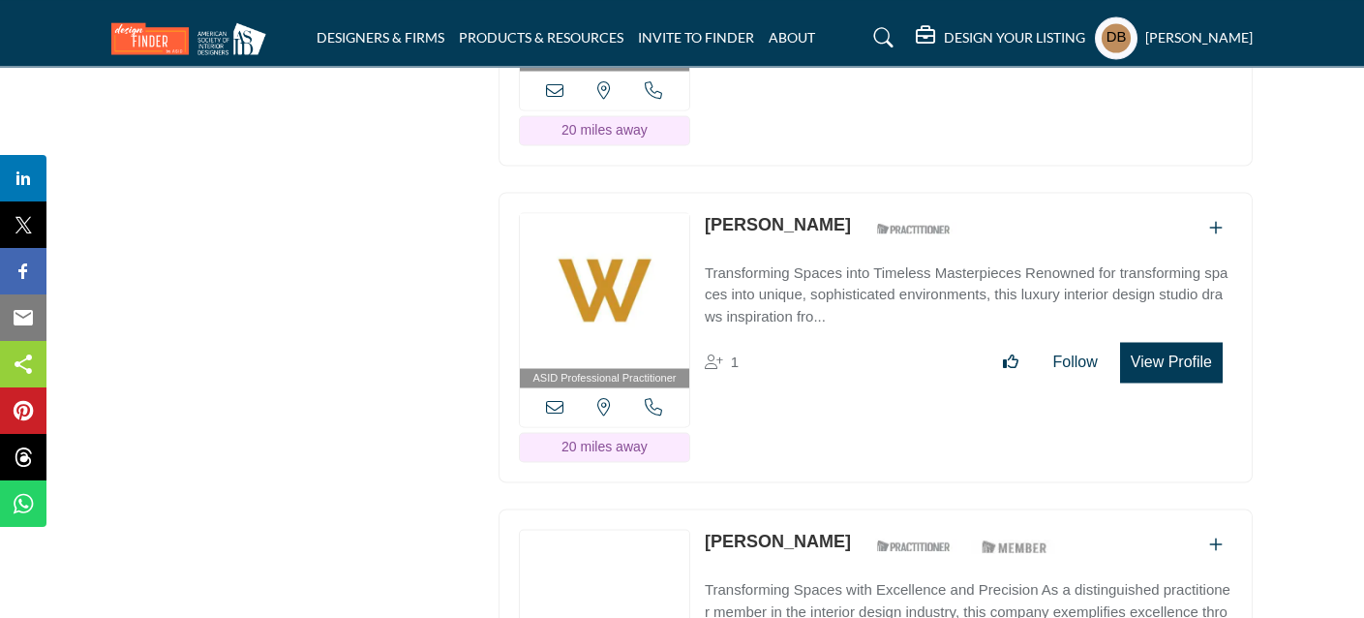
scroll to position [43105, 0]
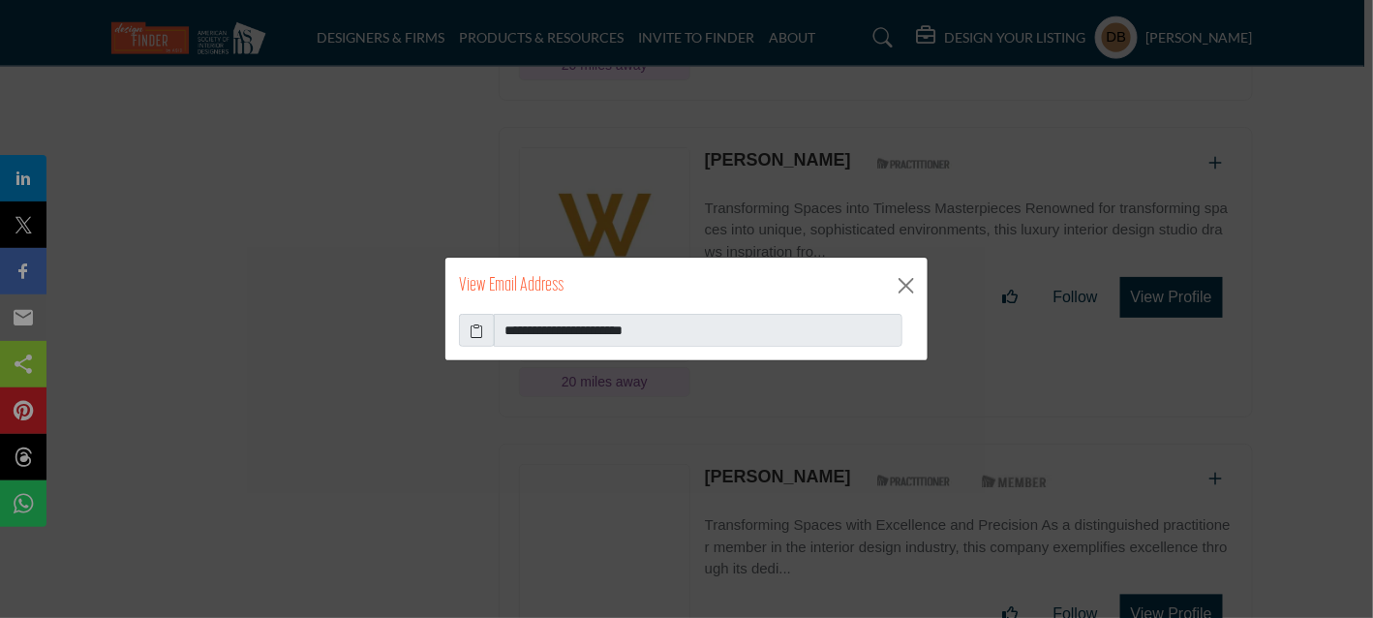
click at [480, 326] on icon at bounding box center [477, 330] width 14 height 20
click at [915, 289] on button "Close" at bounding box center [905, 285] width 29 height 29
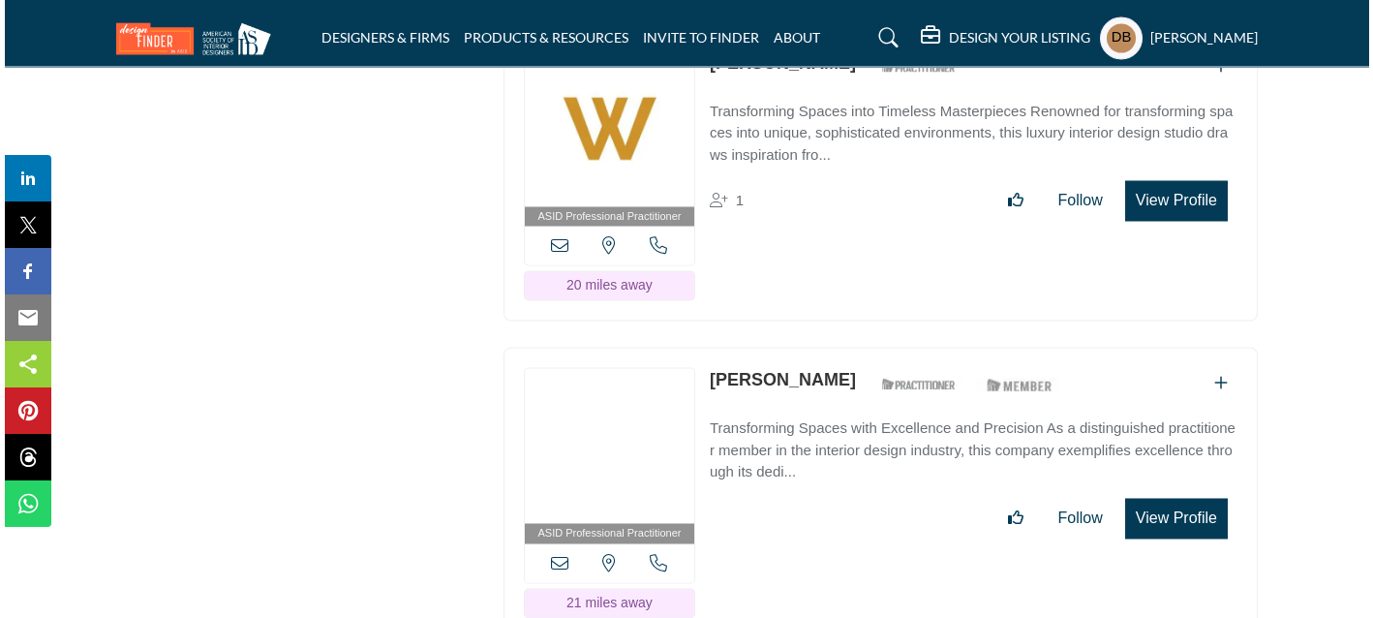
scroll to position [43298, 0]
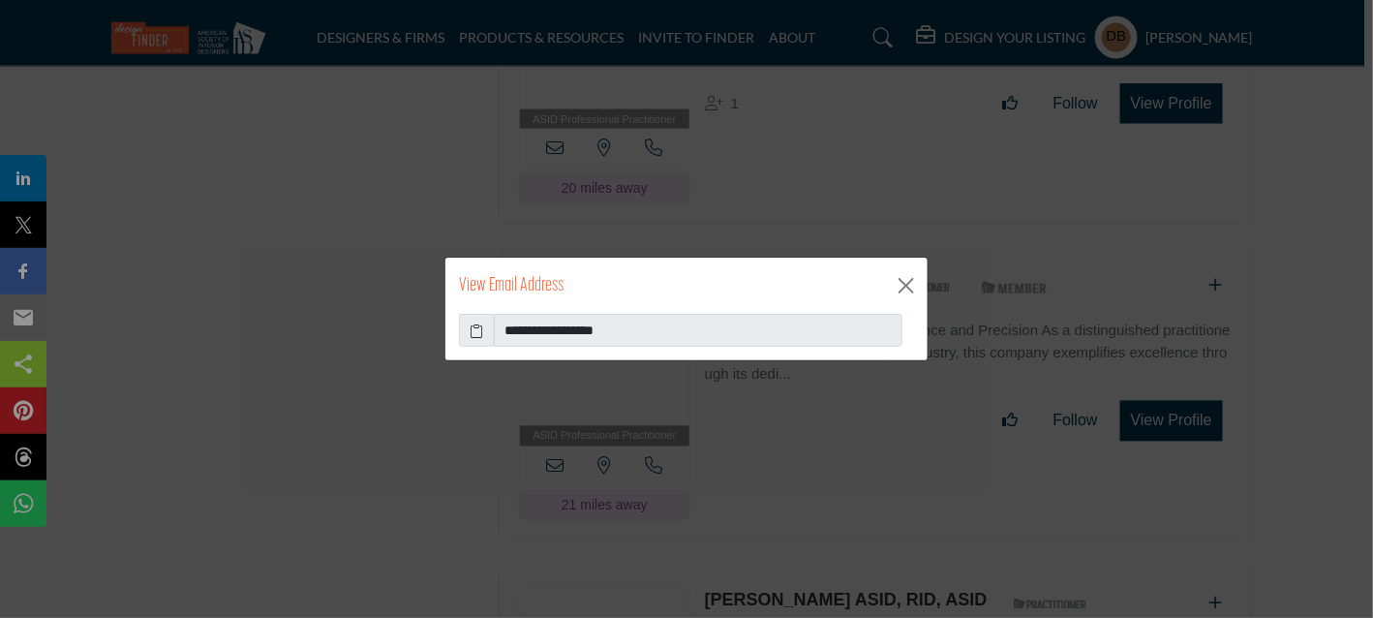
click at [471, 325] on icon at bounding box center [477, 330] width 14 height 20
click at [904, 287] on button "Close" at bounding box center [905, 285] width 29 height 29
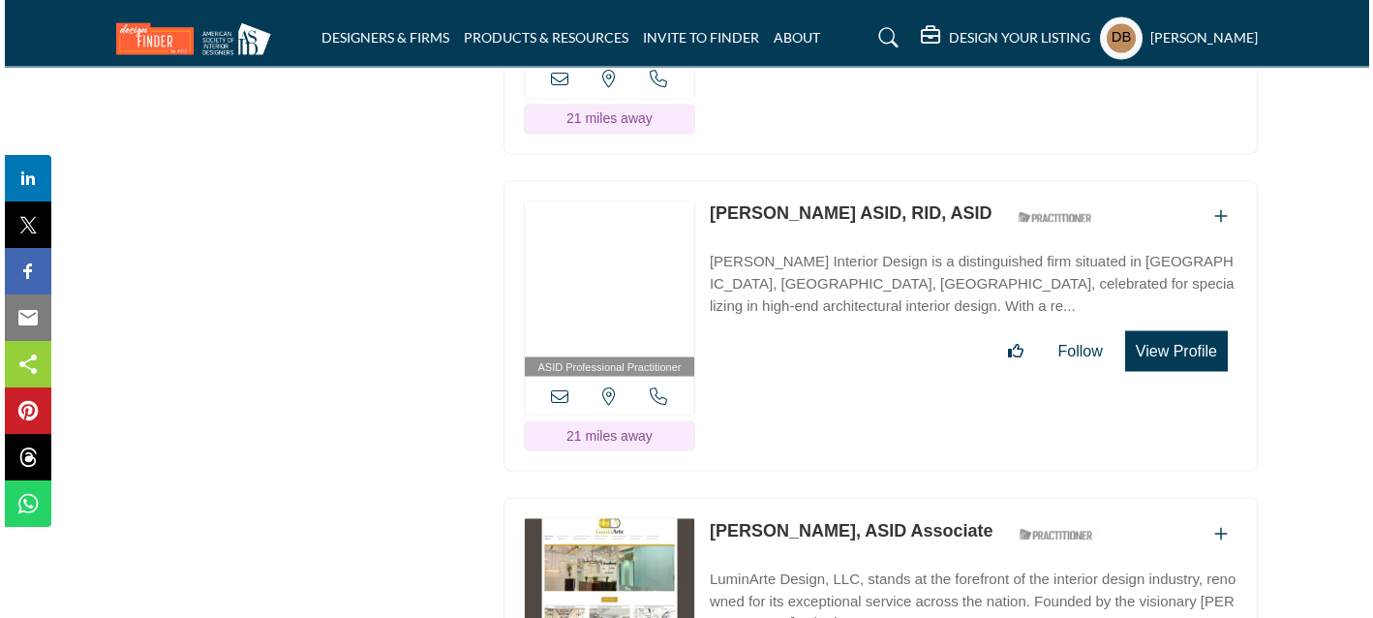
scroll to position [43976, 0]
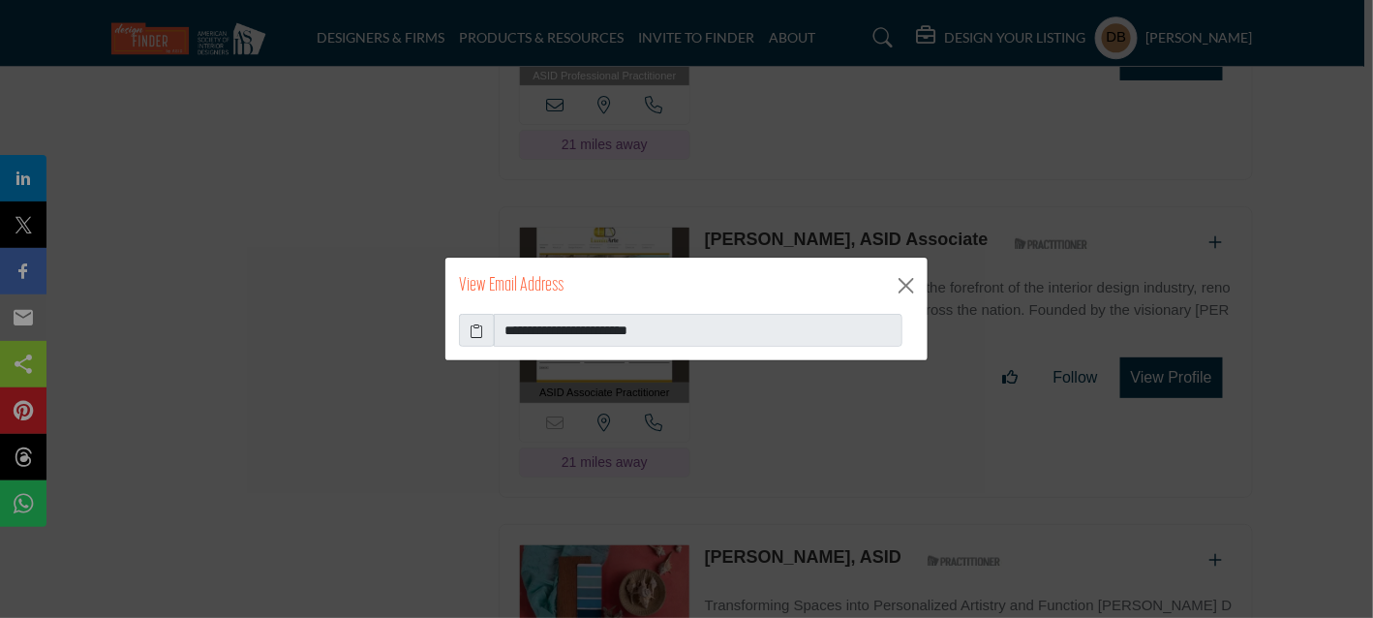
click at [473, 333] on icon at bounding box center [477, 330] width 14 height 20
click at [901, 287] on button "Close" at bounding box center [905, 285] width 29 height 29
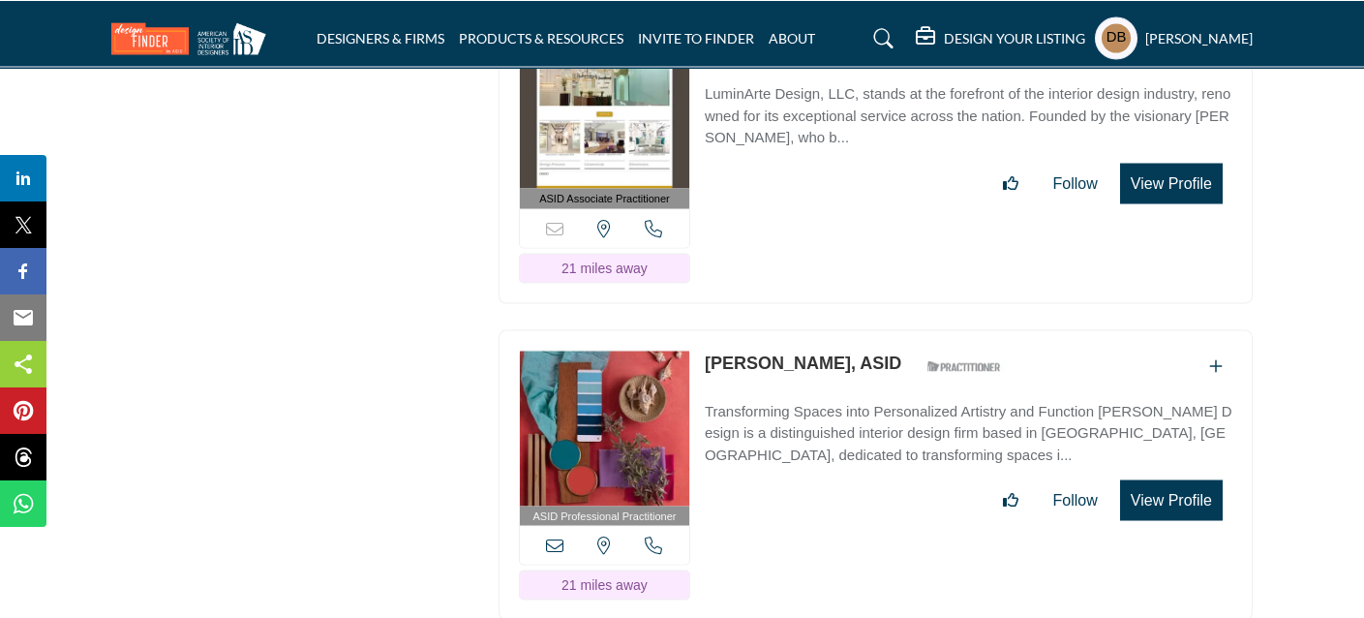
scroll to position [44363, 0]
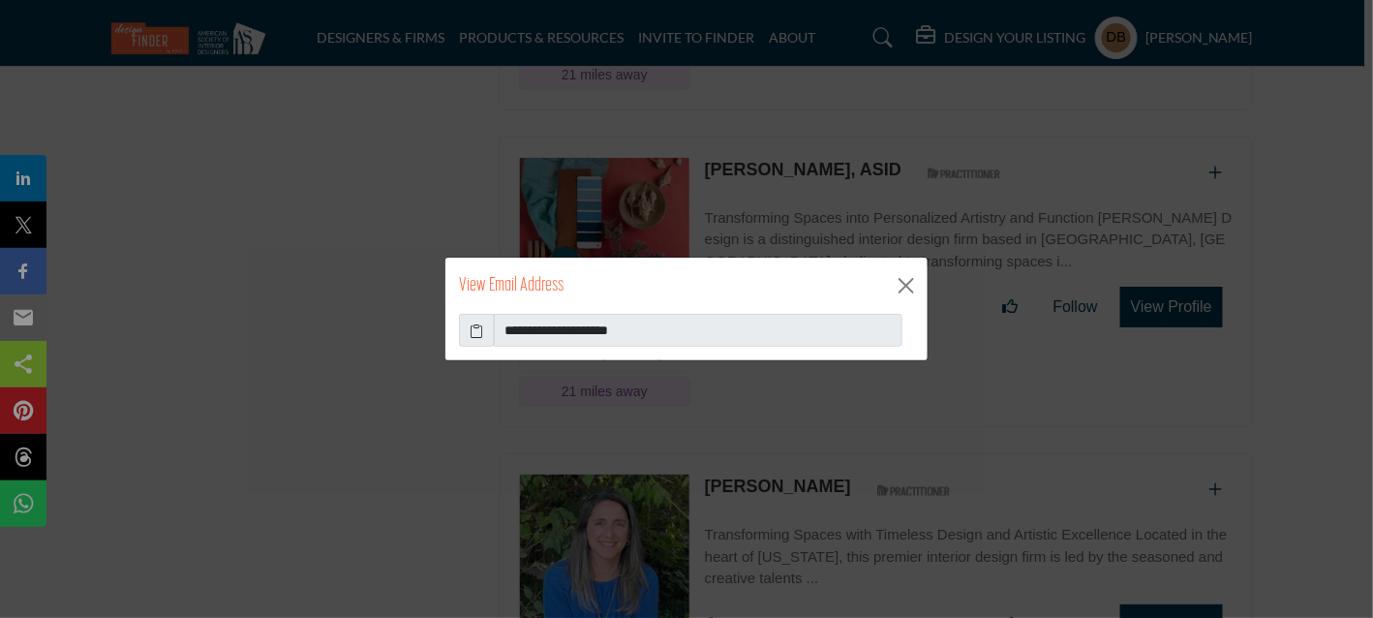
click at [478, 331] on icon at bounding box center [477, 330] width 14 height 20
click at [889, 289] on div "View Email Address" at bounding box center [686, 285] width 482 height 56
click at [895, 287] on button "Close" at bounding box center [905, 285] width 29 height 29
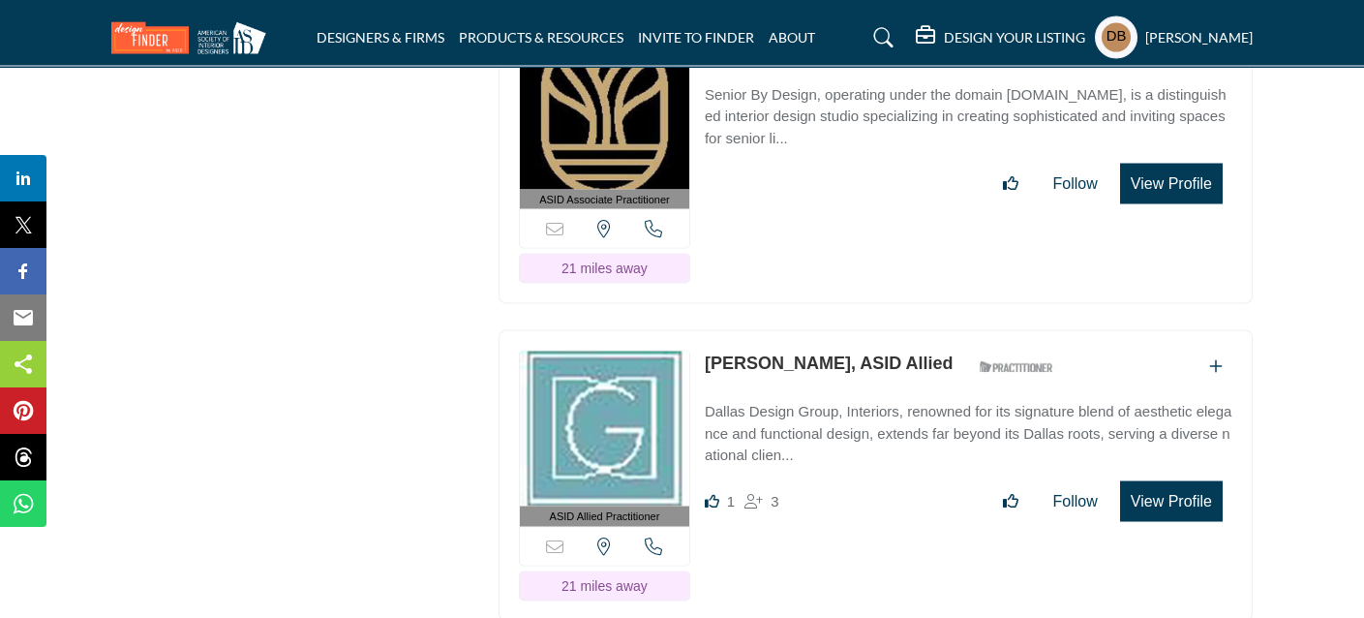
scroll to position [45137, 0]
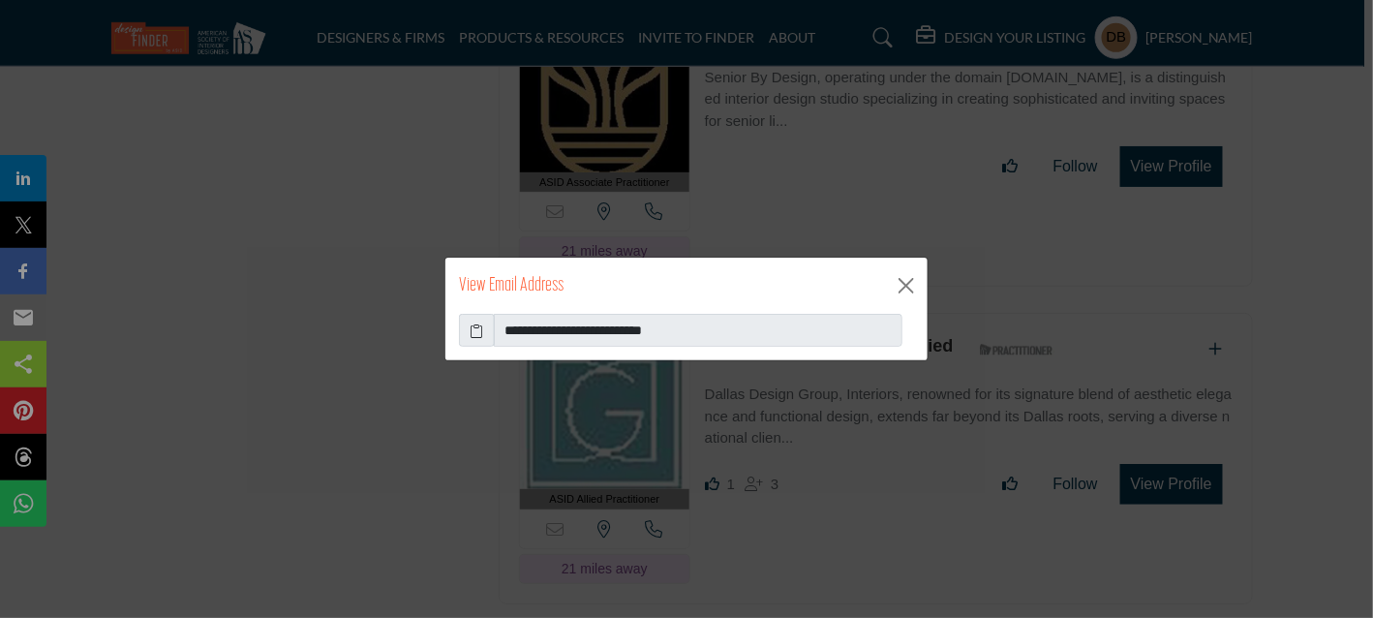
click at [471, 328] on icon at bounding box center [477, 330] width 14 height 20
click at [912, 283] on button "Close" at bounding box center [905, 285] width 29 height 29
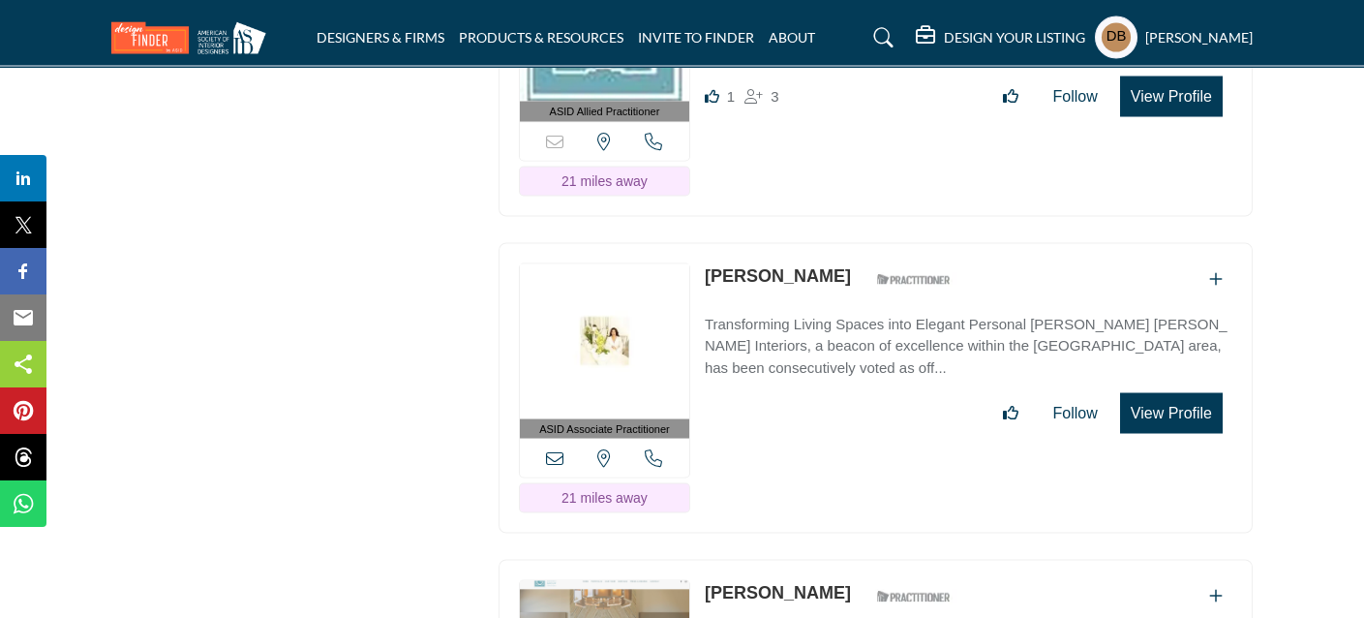
scroll to position [45718, 0]
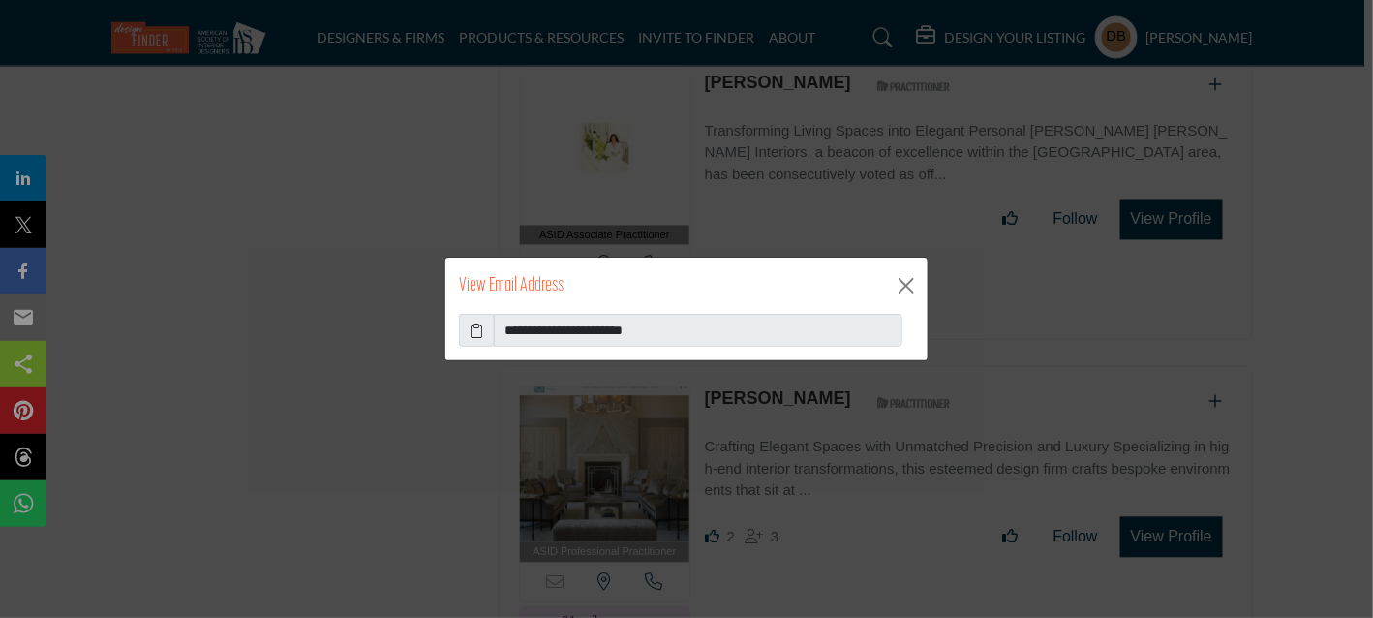
click at [483, 329] on icon at bounding box center [477, 330] width 14 height 20
click at [900, 282] on button "Close" at bounding box center [905, 285] width 29 height 29
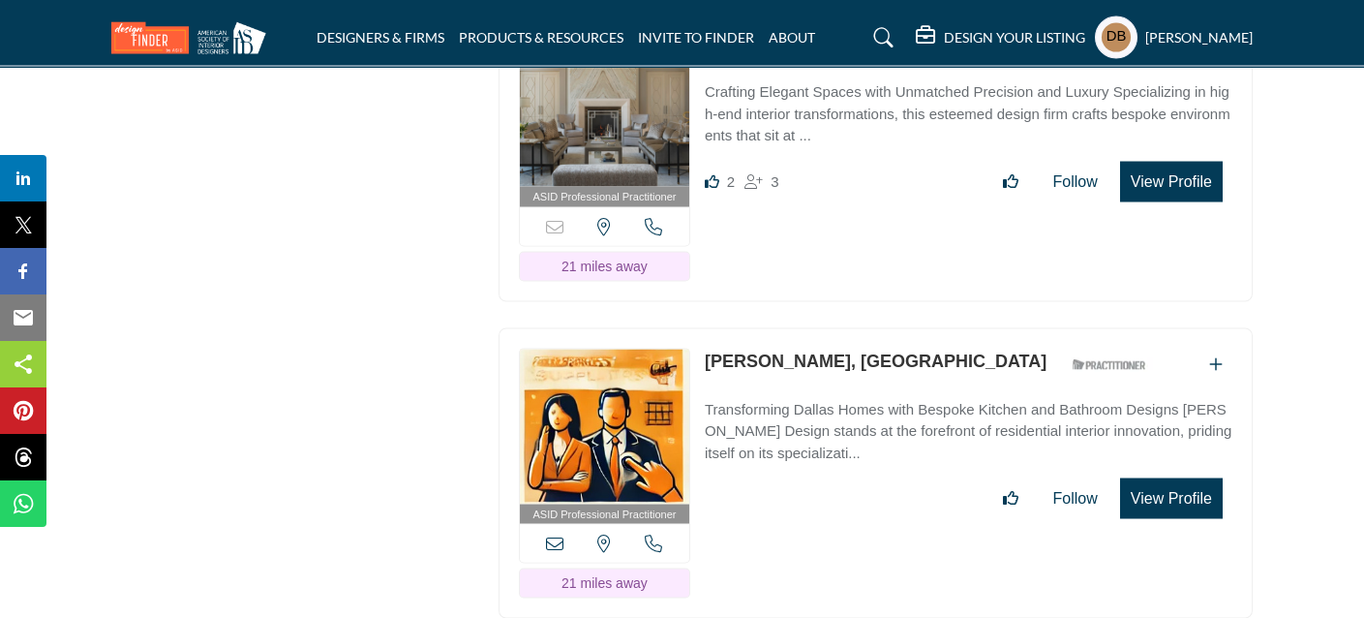
scroll to position [46105, 0]
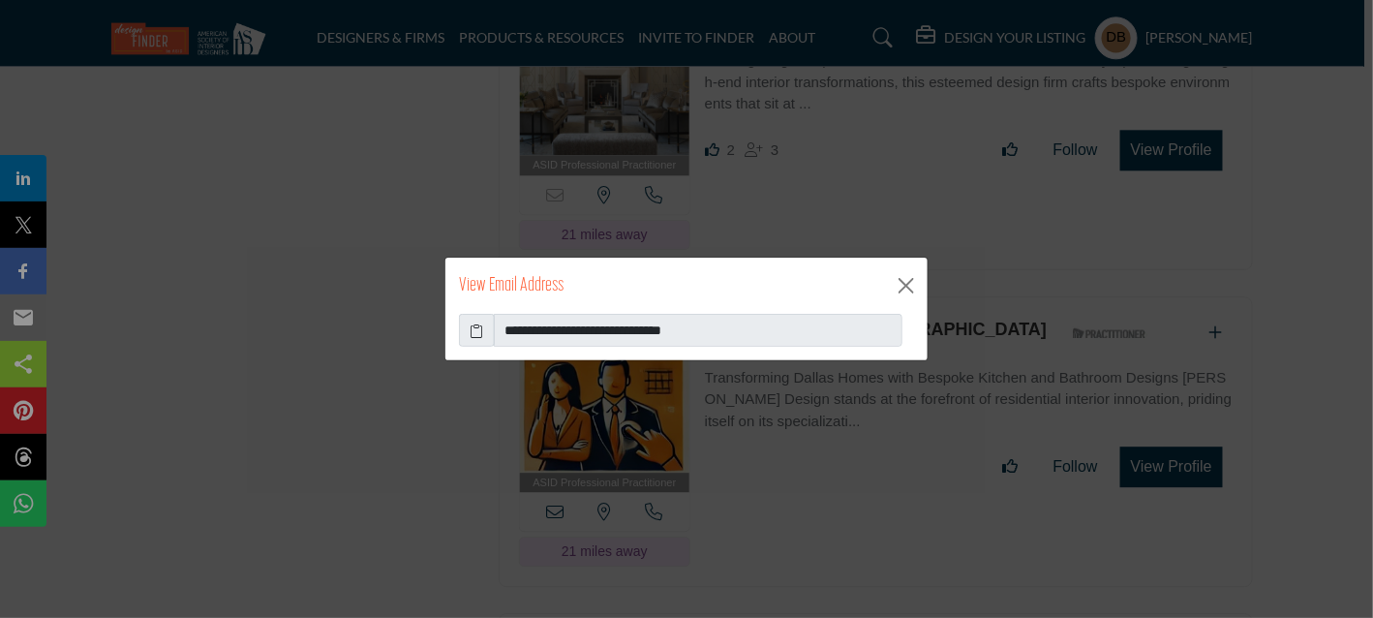
click at [472, 326] on icon at bounding box center [477, 330] width 14 height 20
click at [911, 287] on button "Close" at bounding box center [905, 285] width 29 height 29
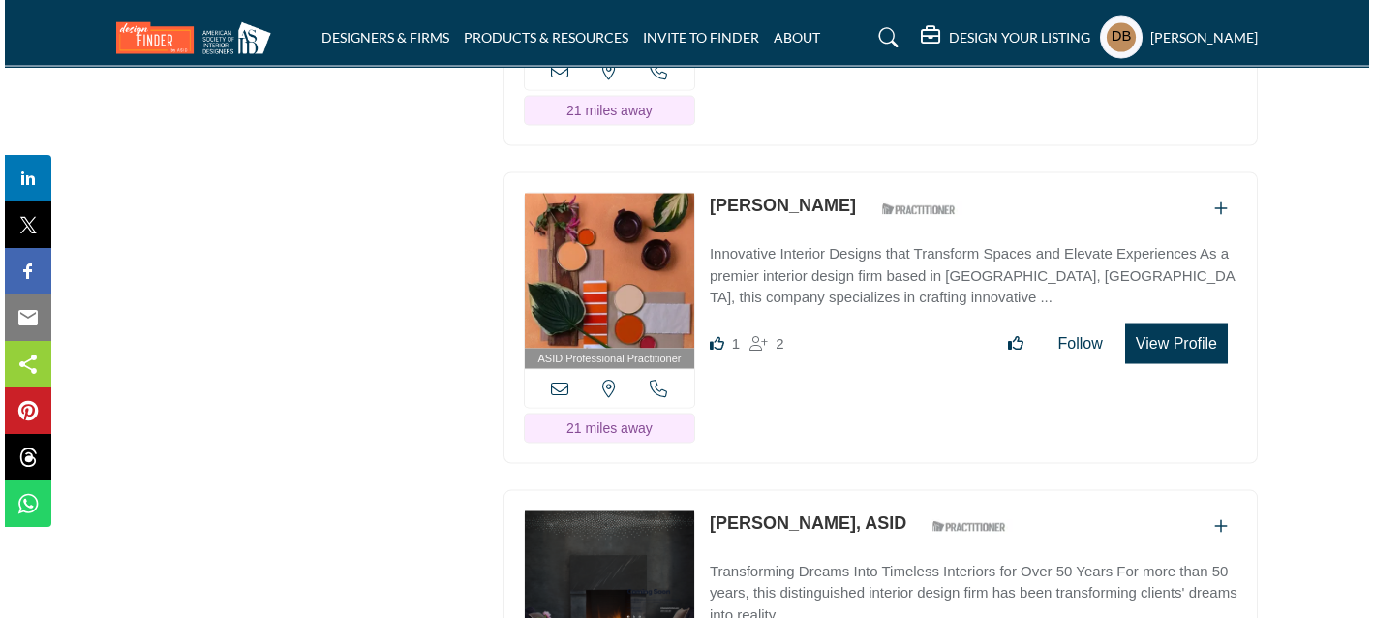
scroll to position [46589, 0]
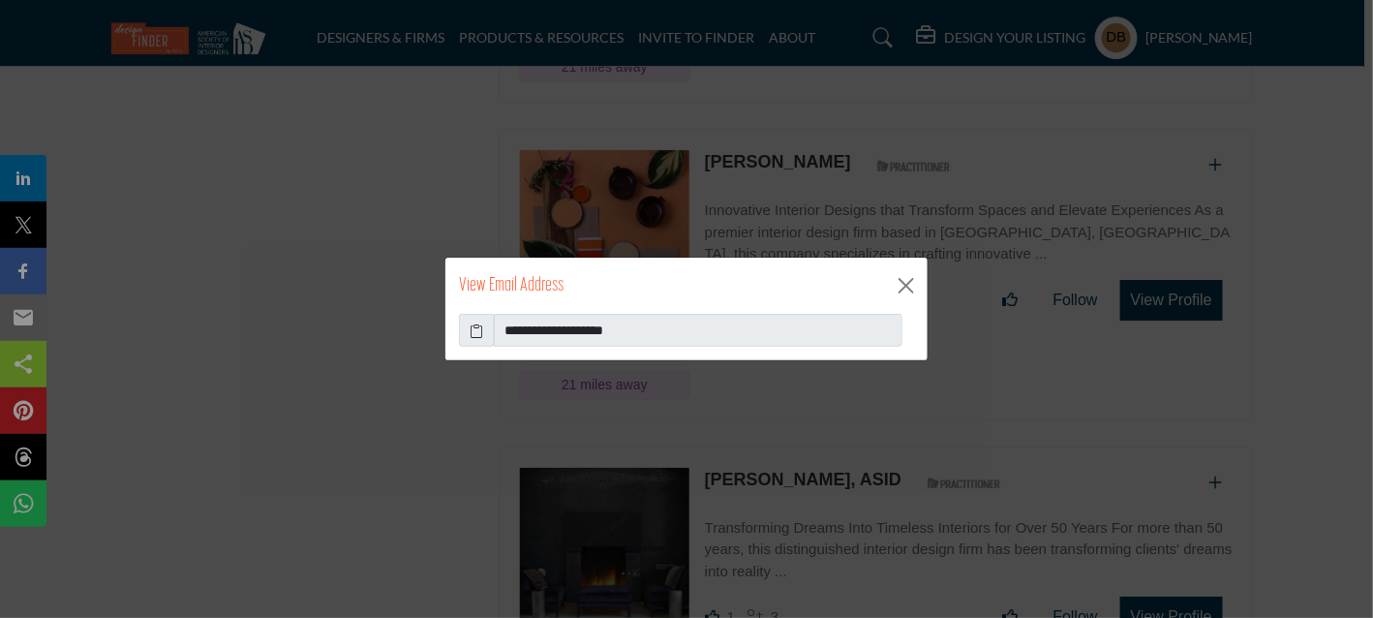
click at [468, 331] on span at bounding box center [477, 330] width 36 height 33
click at [905, 285] on button "Close" at bounding box center [905, 285] width 29 height 29
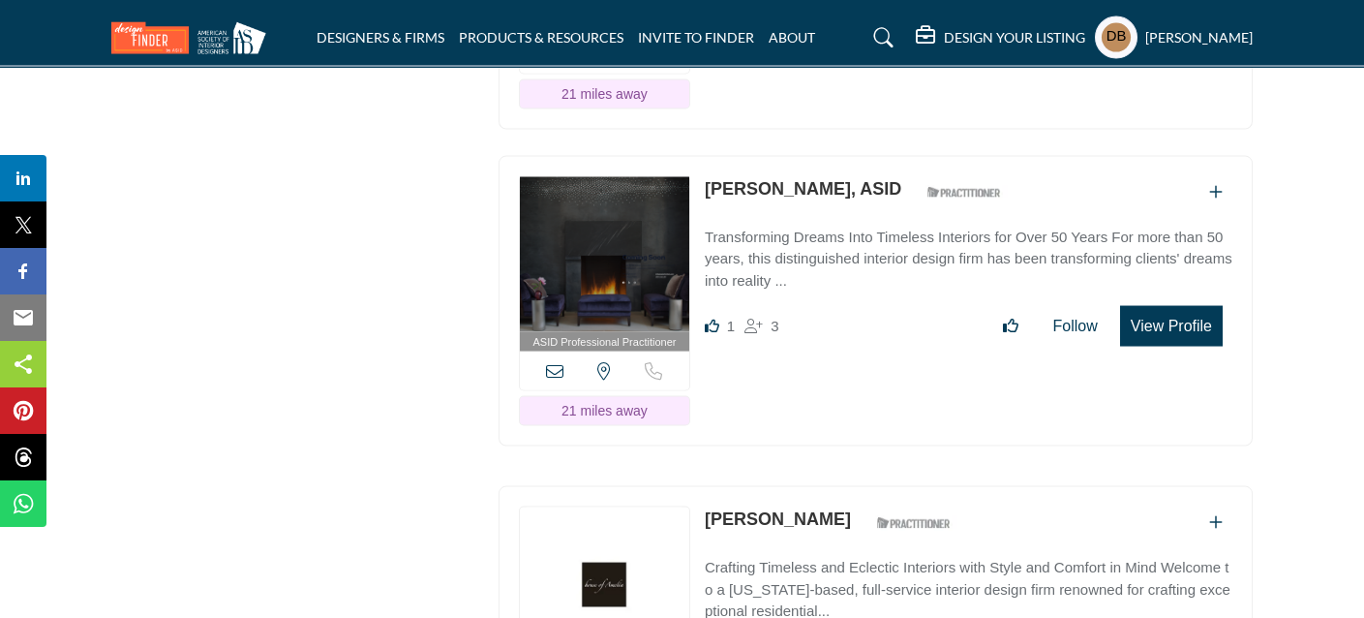
scroll to position [47073, 0]
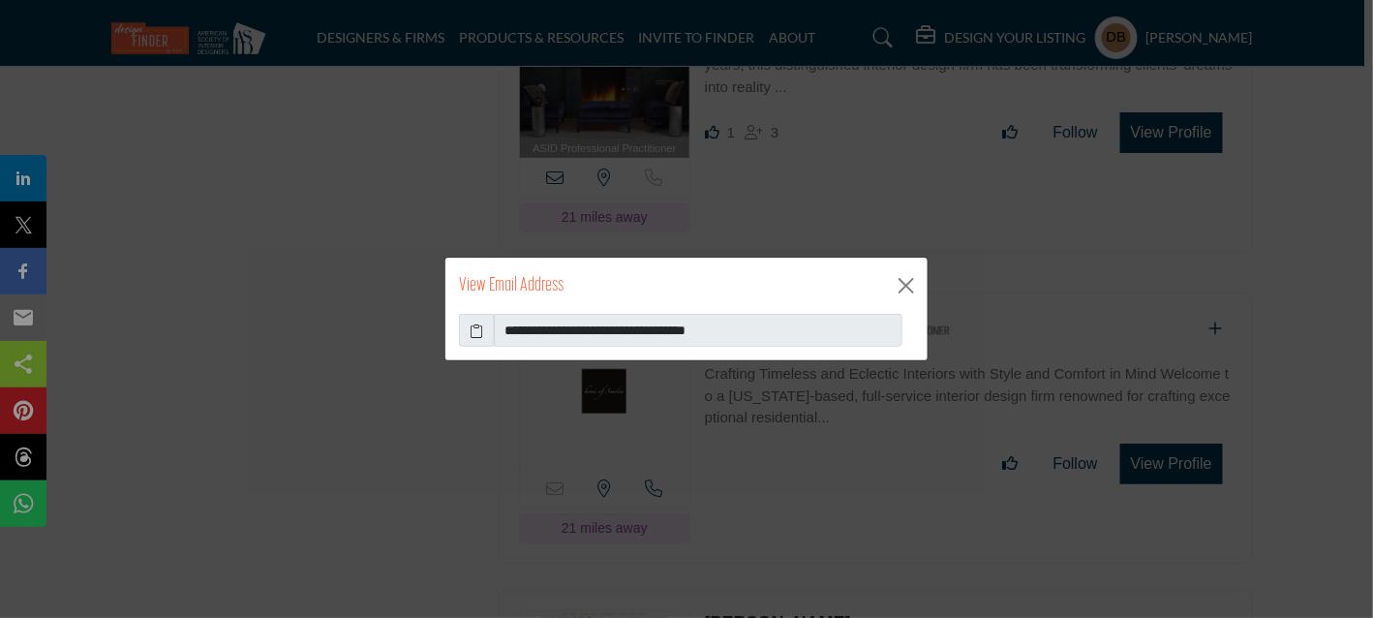
click at [473, 333] on icon at bounding box center [477, 330] width 14 height 20
click at [912, 289] on button "Close" at bounding box center [905, 285] width 29 height 29
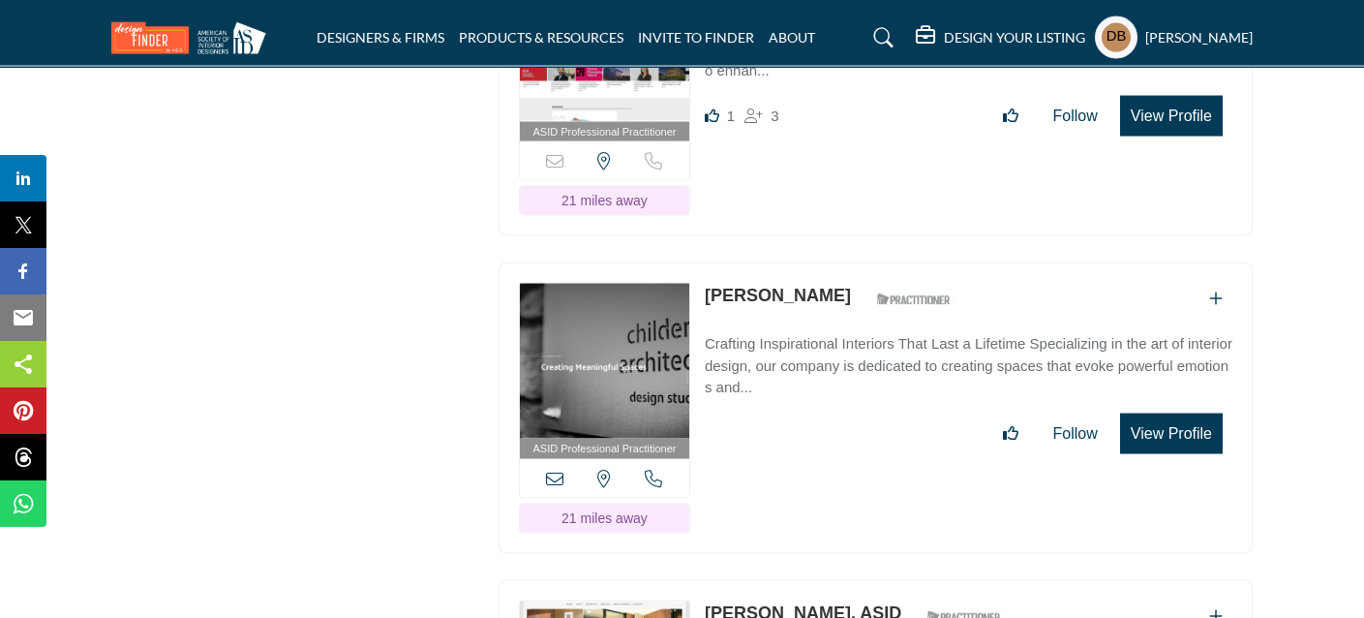
scroll to position [48041, 0]
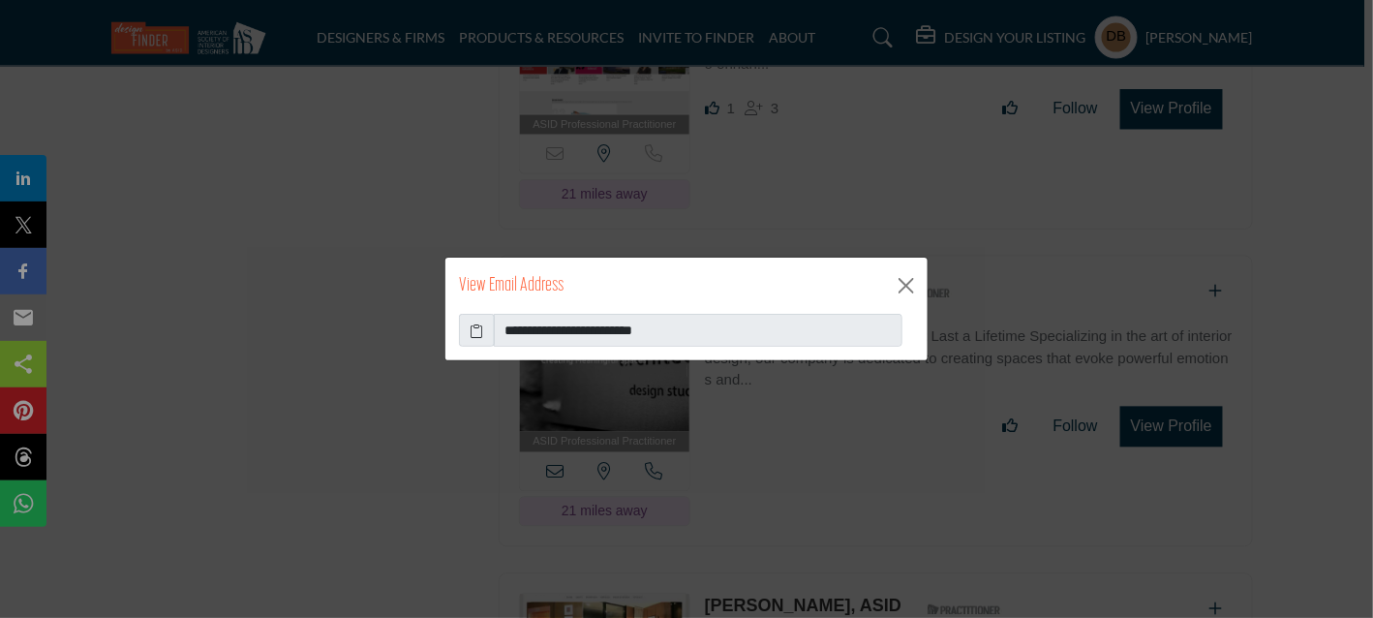
click at [473, 325] on icon at bounding box center [477, 330] width 14 height 20
click at [905, 288] on button "Close" at bounding box center [905, 285] width 29 height 29
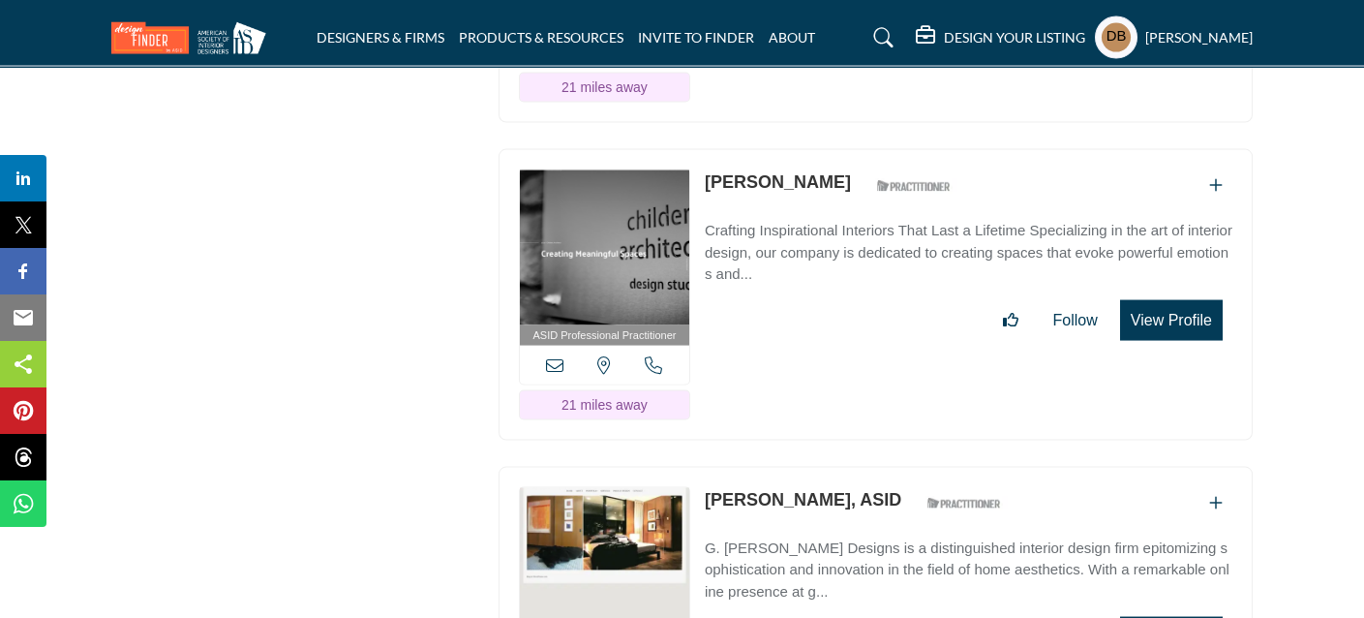
scroll to position [48235, 0]
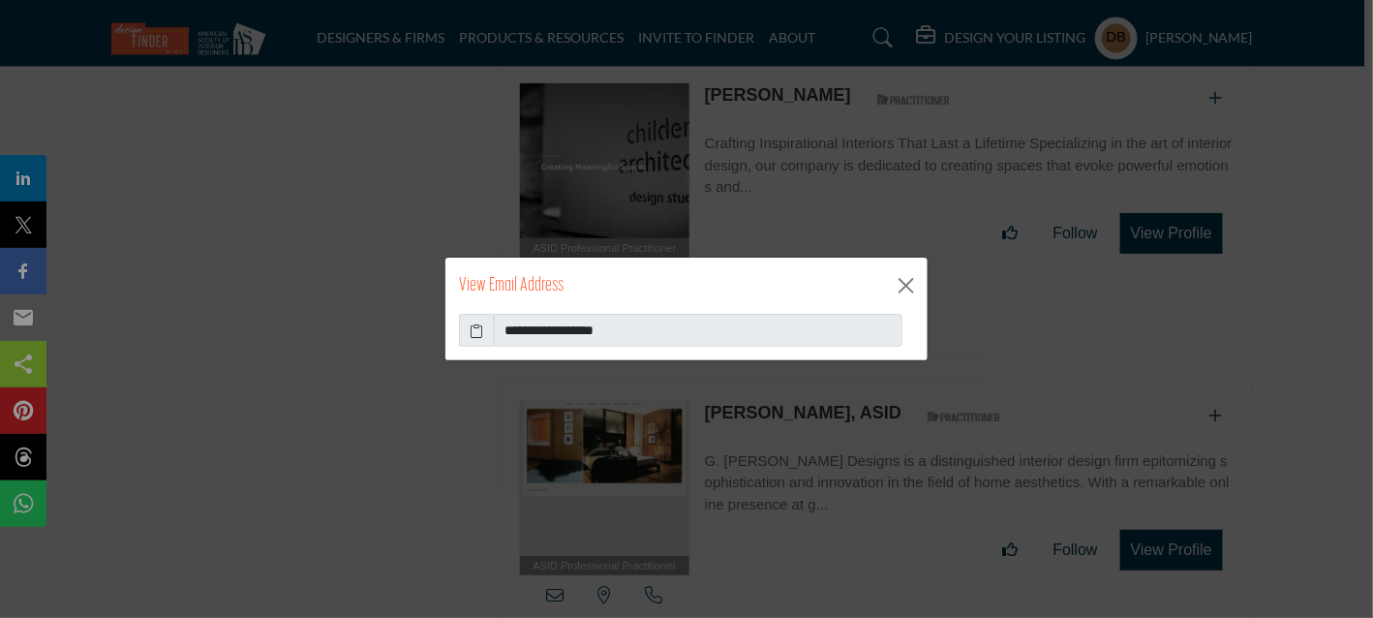
click at [476, 324] on icon at bounding box center [477, 330] width 14 height 20
click at [911, 280] on button "Close" at bounding box center [905, 285] width 29 height 29
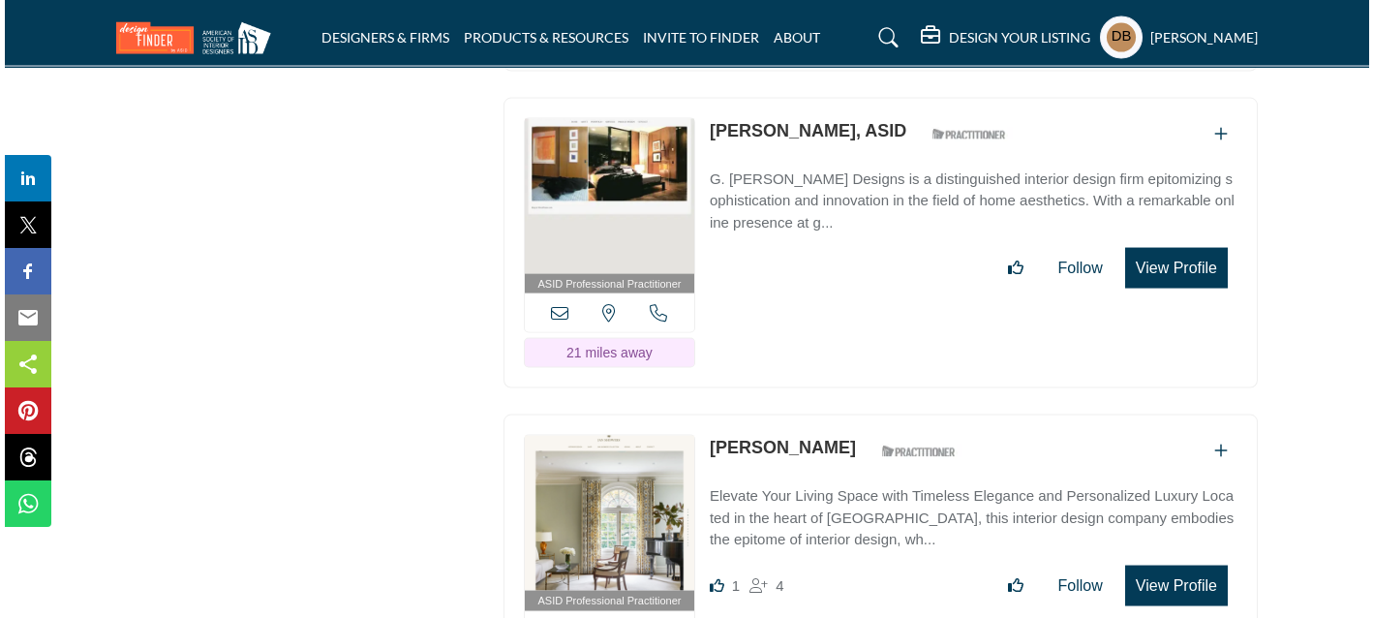
scroll to position [48622, 0]
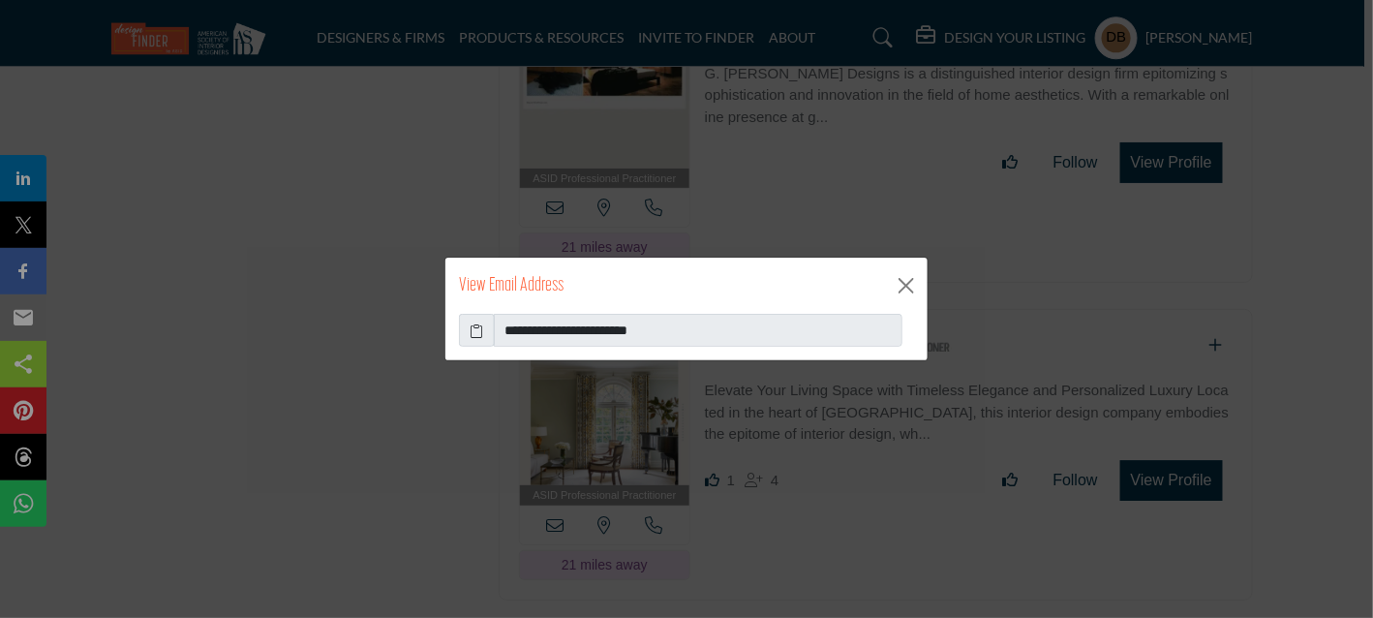
click at [475, 331] on icon at bounding box center [477, 330] width 14 height 20
click at [896, 284] on button "Close" at bounding box center [905, 285] width 29 height 29
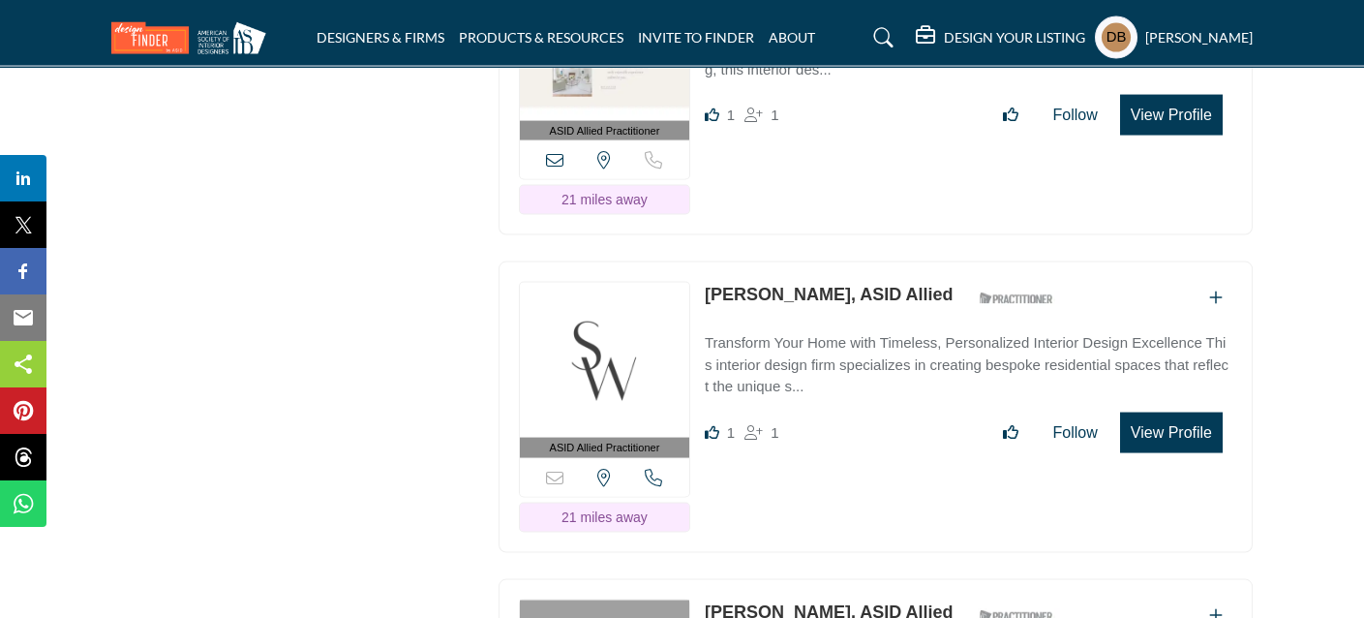
scroll to position [49396, 0]
